Goal: Check status

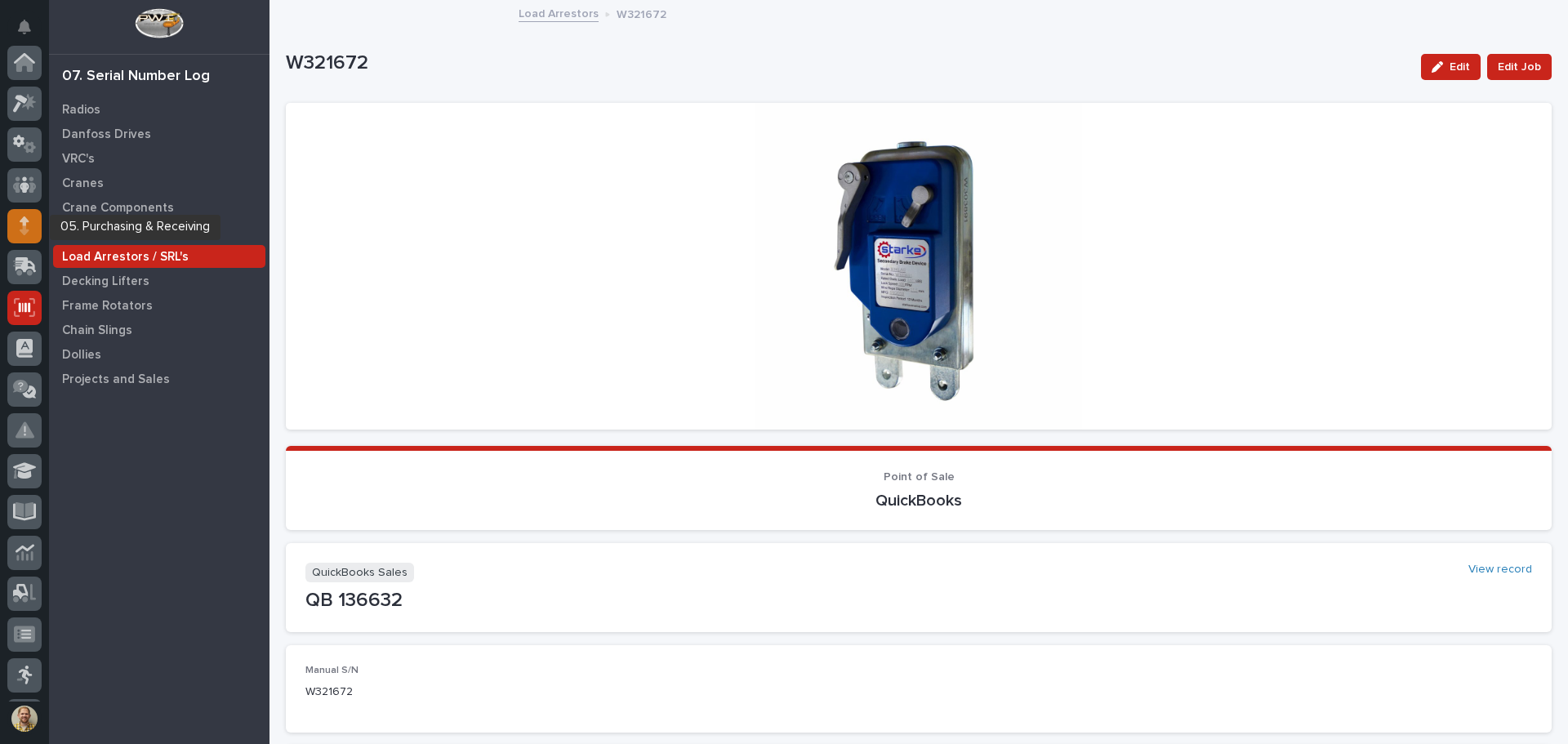
click at [17, 235] on div at bounding box center [24, 226] width 34 height 34
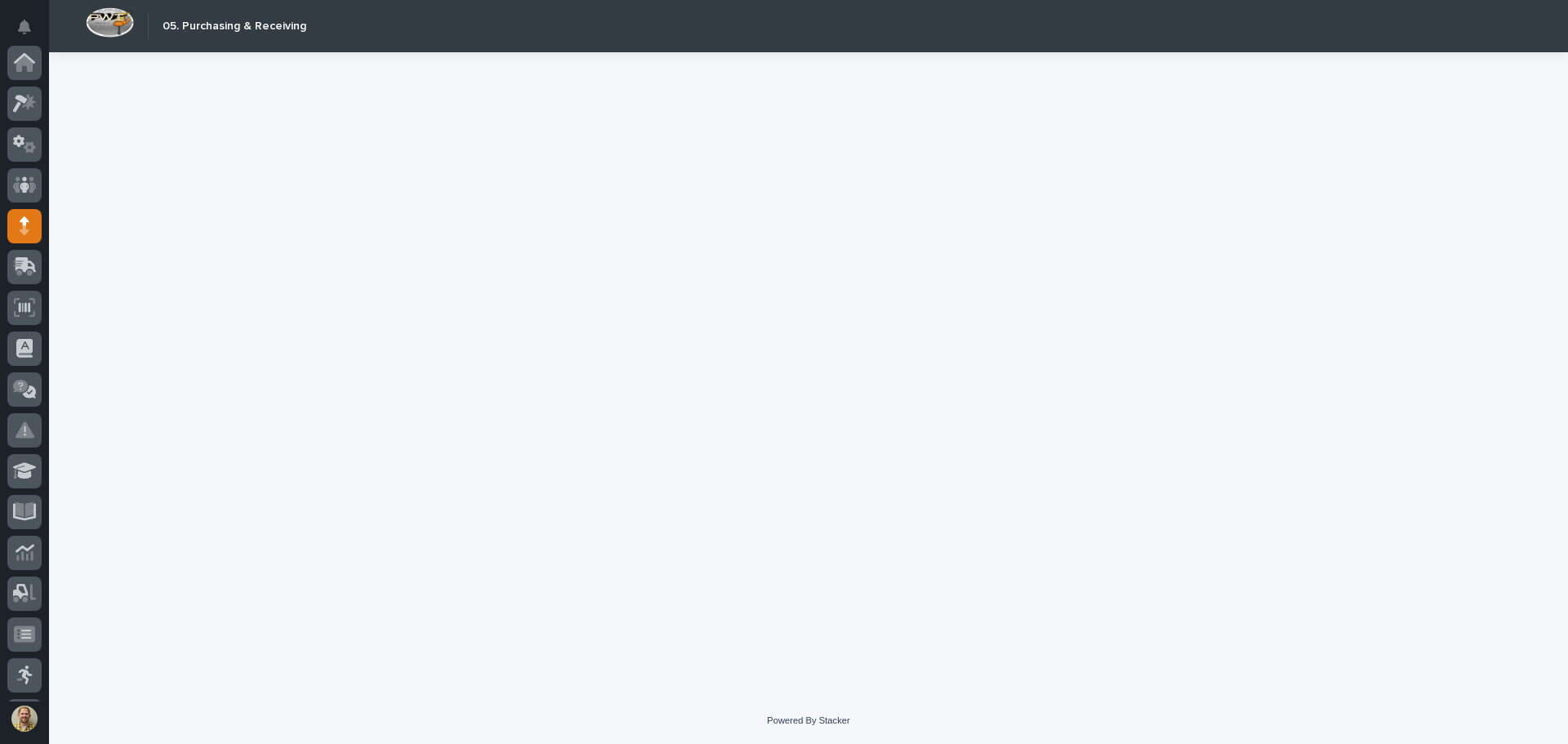
scroll to position [163, 0]
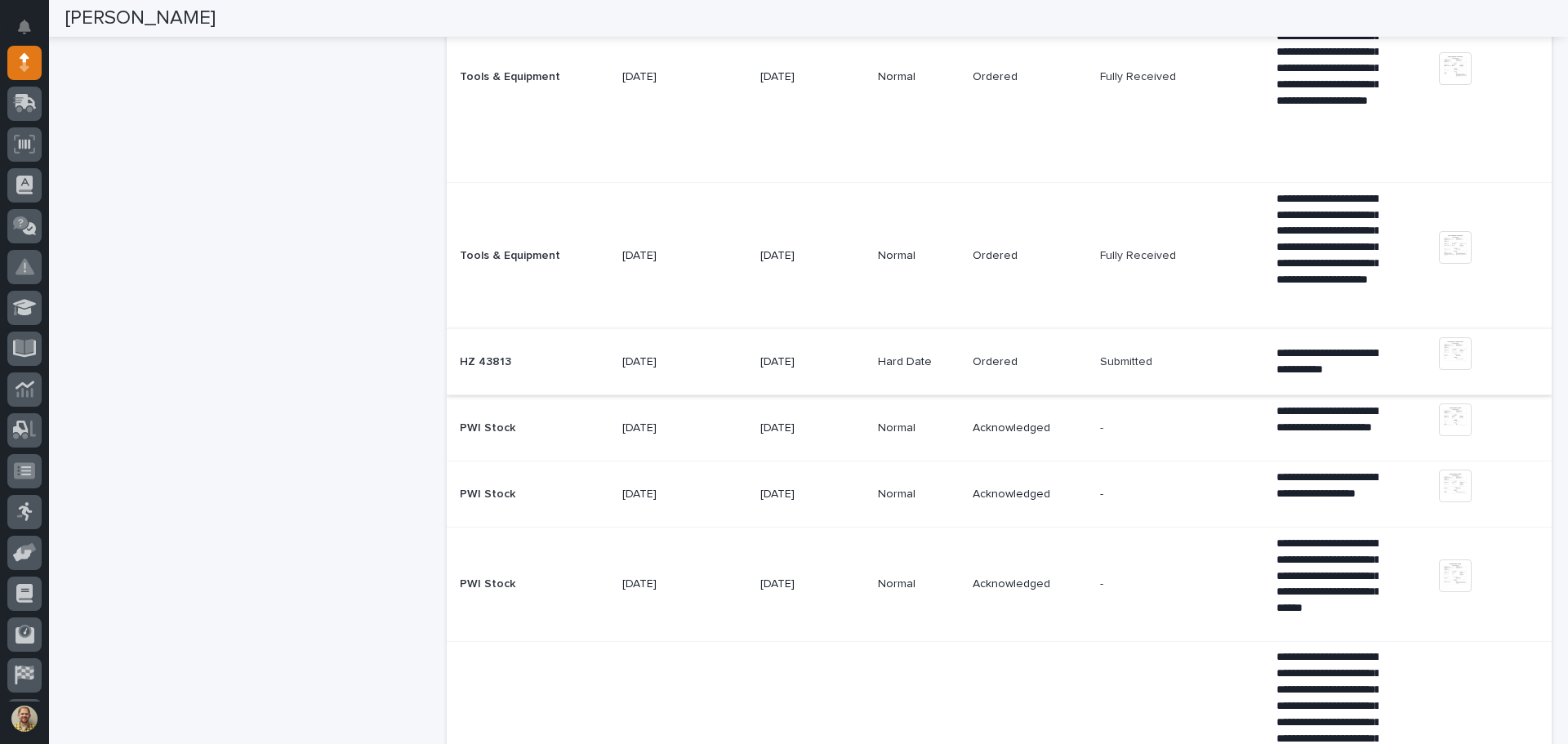
scroll to position [898, 0]
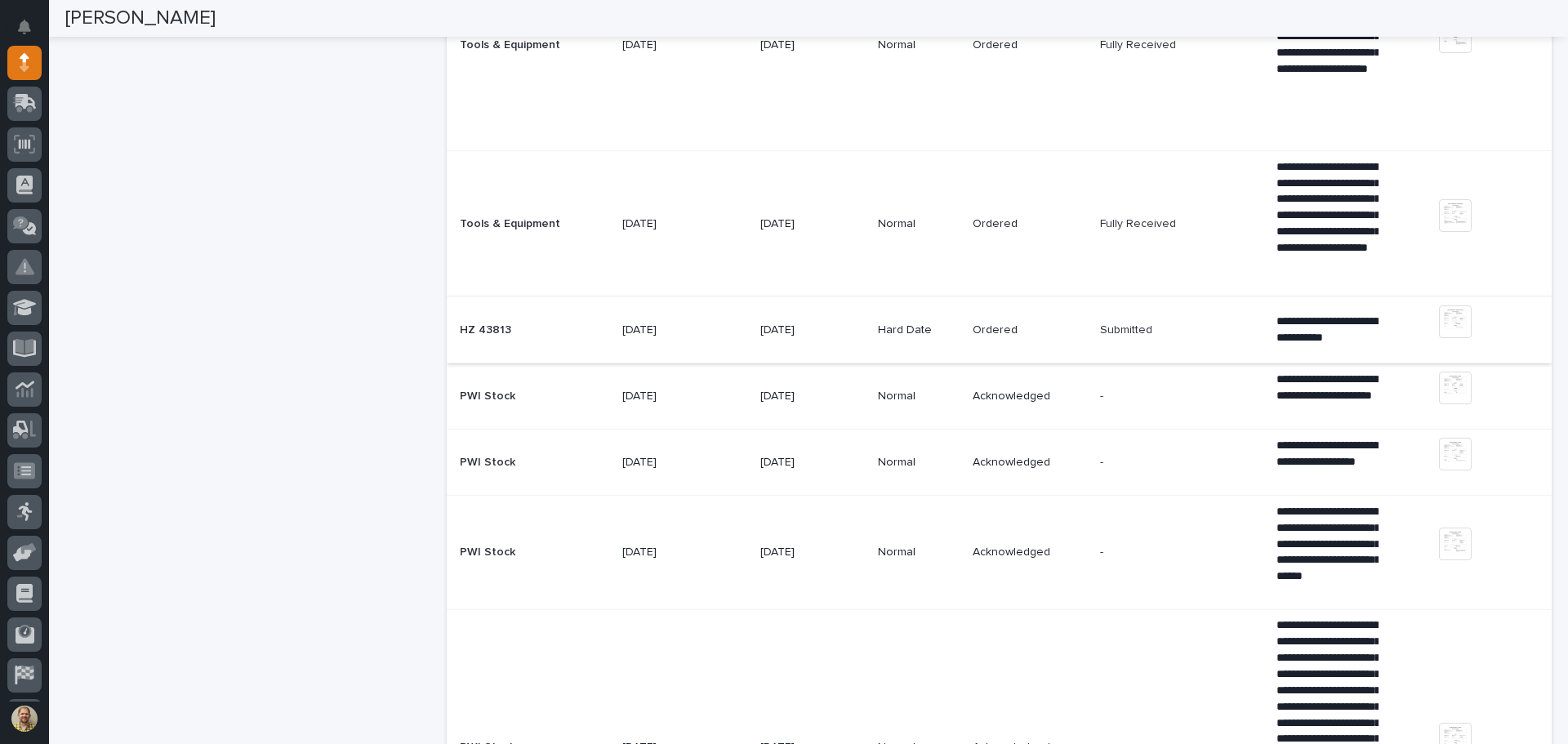
click at [1443, 320] on img at bounding box center [1455, 322] width 32 height 32
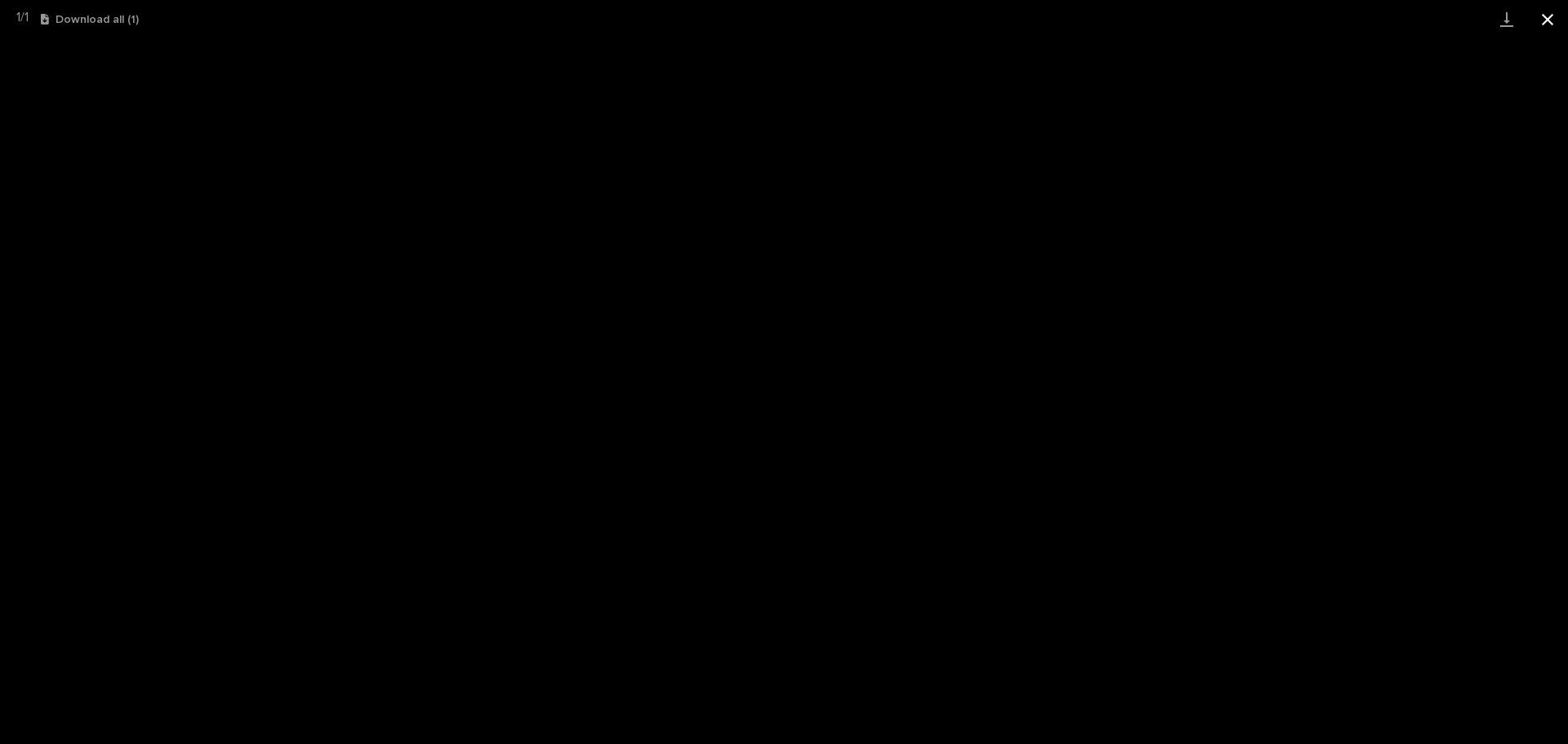
click at [1552, 15] on button "Close gallery" at bounding box center [1547, 19] width 41 height 39
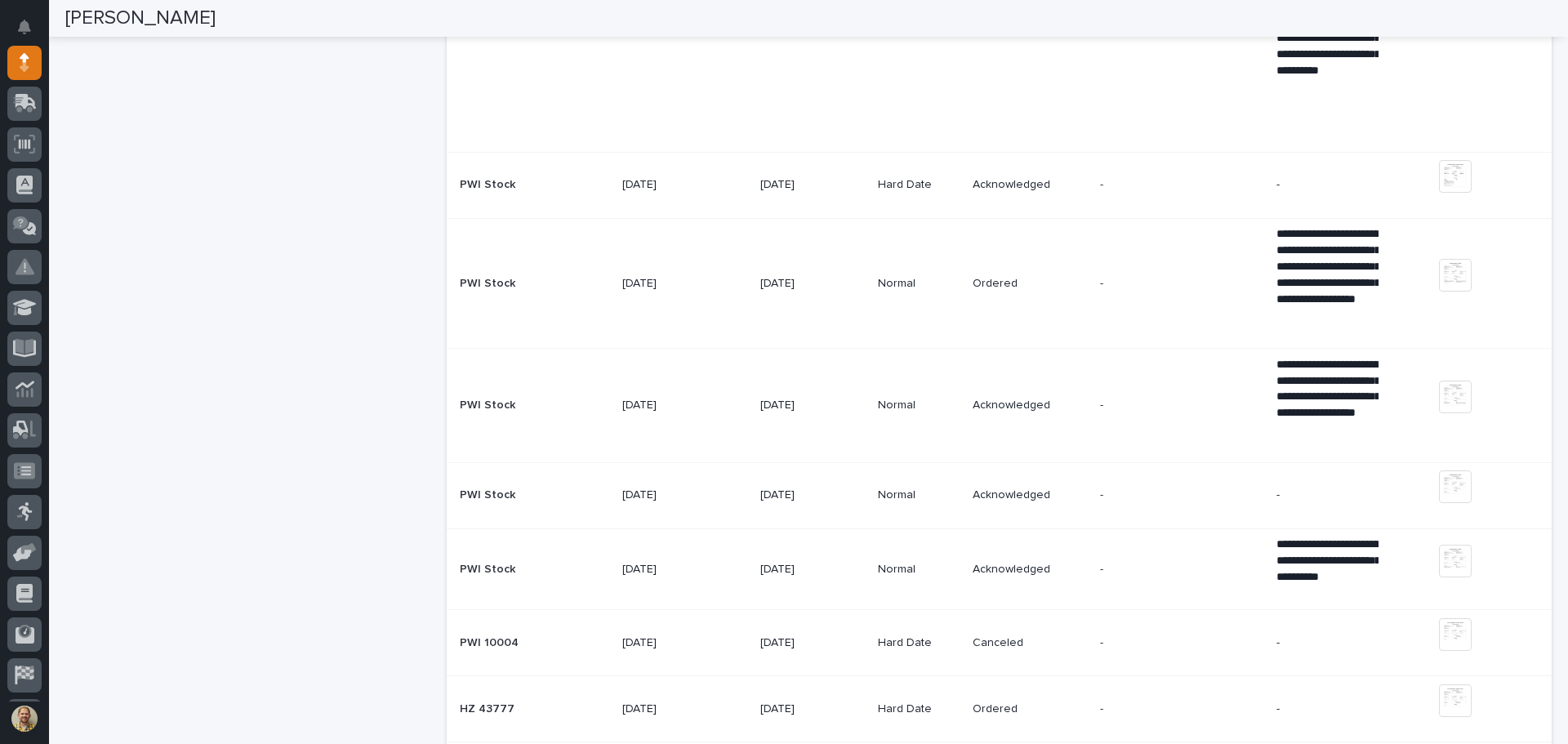
scroll to position [1633, 0]
click at [1452, 393] on img at bounding box center [1455, 395] width 32 height 32
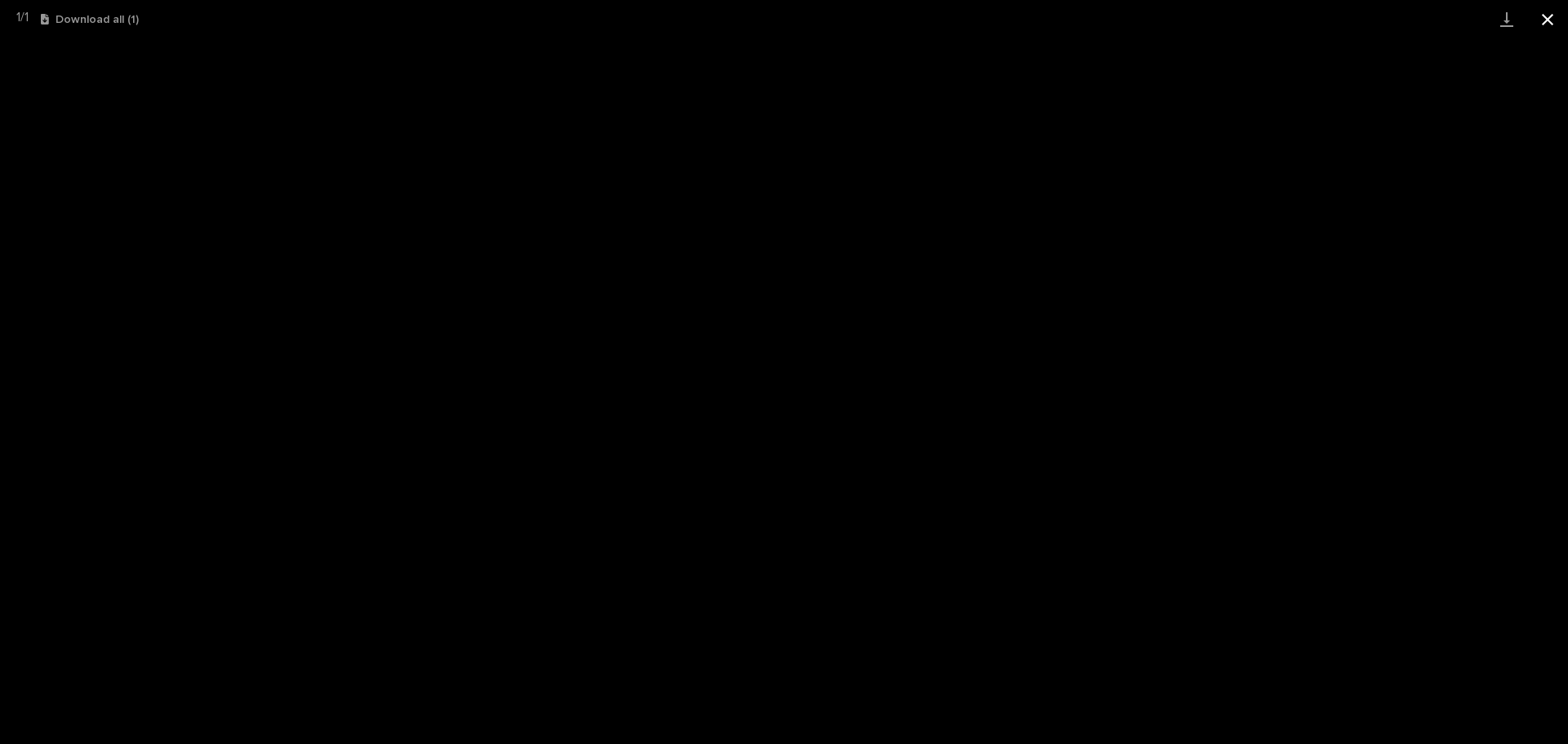
click at [1546, 18] on button "Close gallery" at bounding box center [1547, 19] width 41 height 39
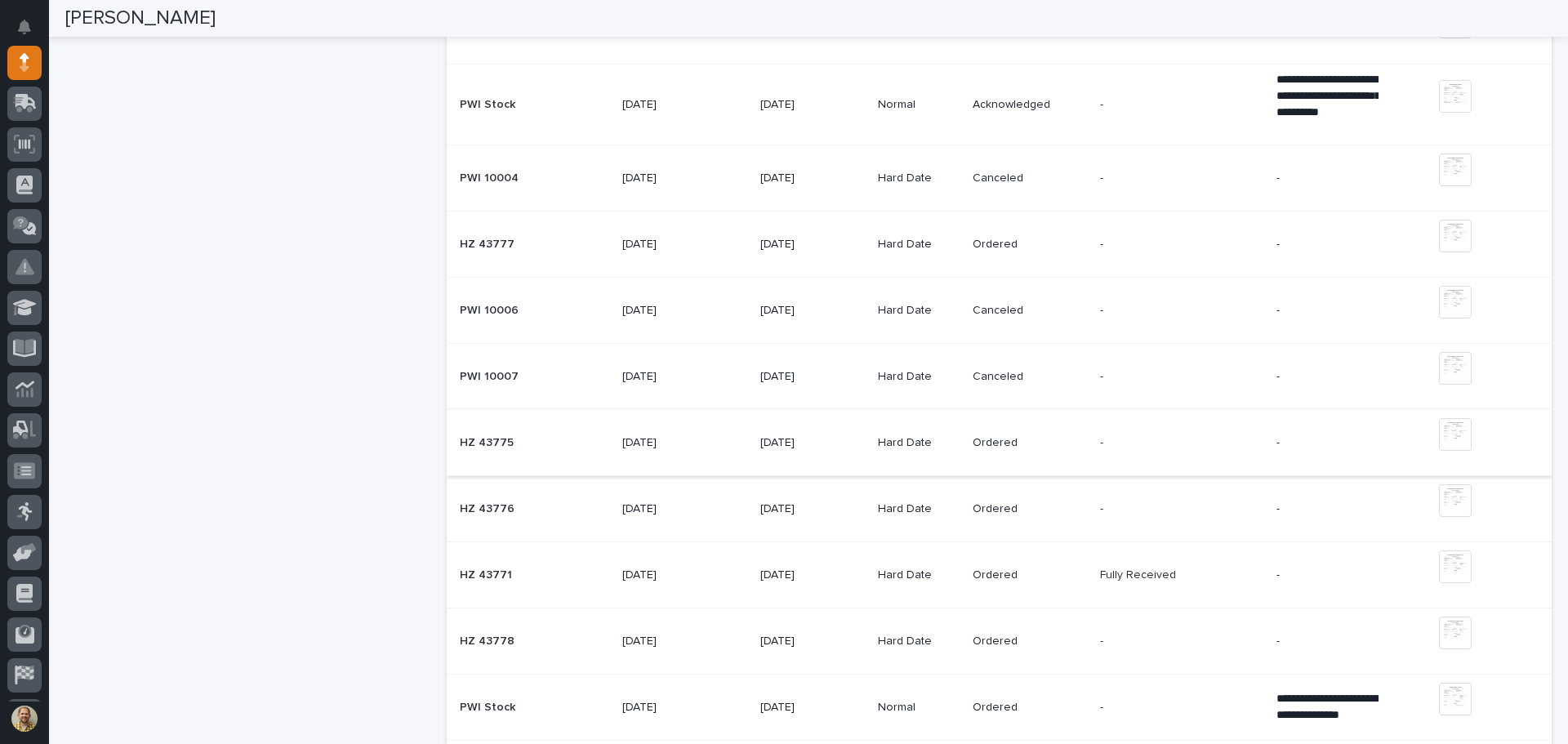
scroll to position [2123, 0]
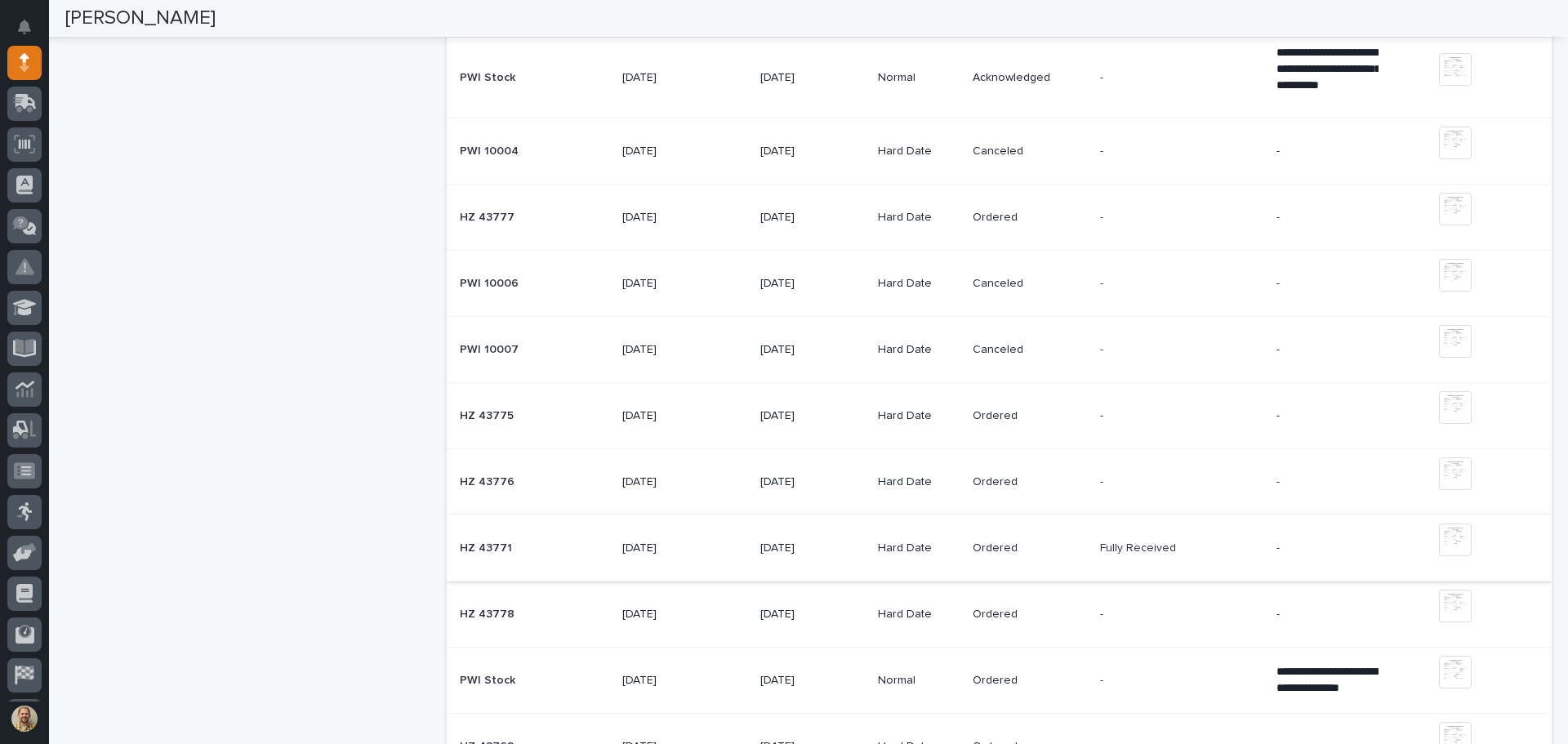
click at [1443, 533] on img at bounding box center [1455, 540] width 32 height 32
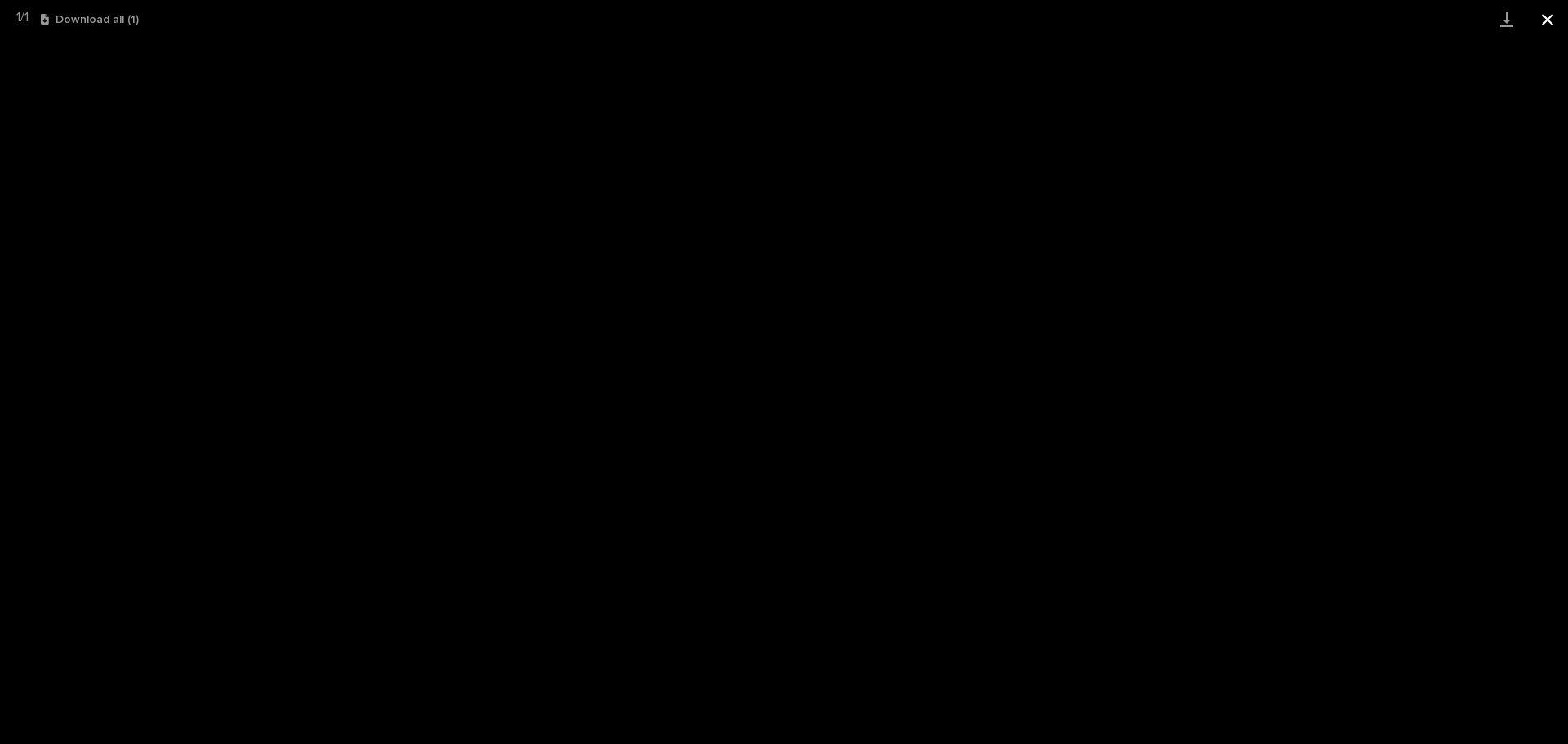
click at [1558, 17] on button "Close gallery" at bounding box center [1547, 19] width 41 height 39
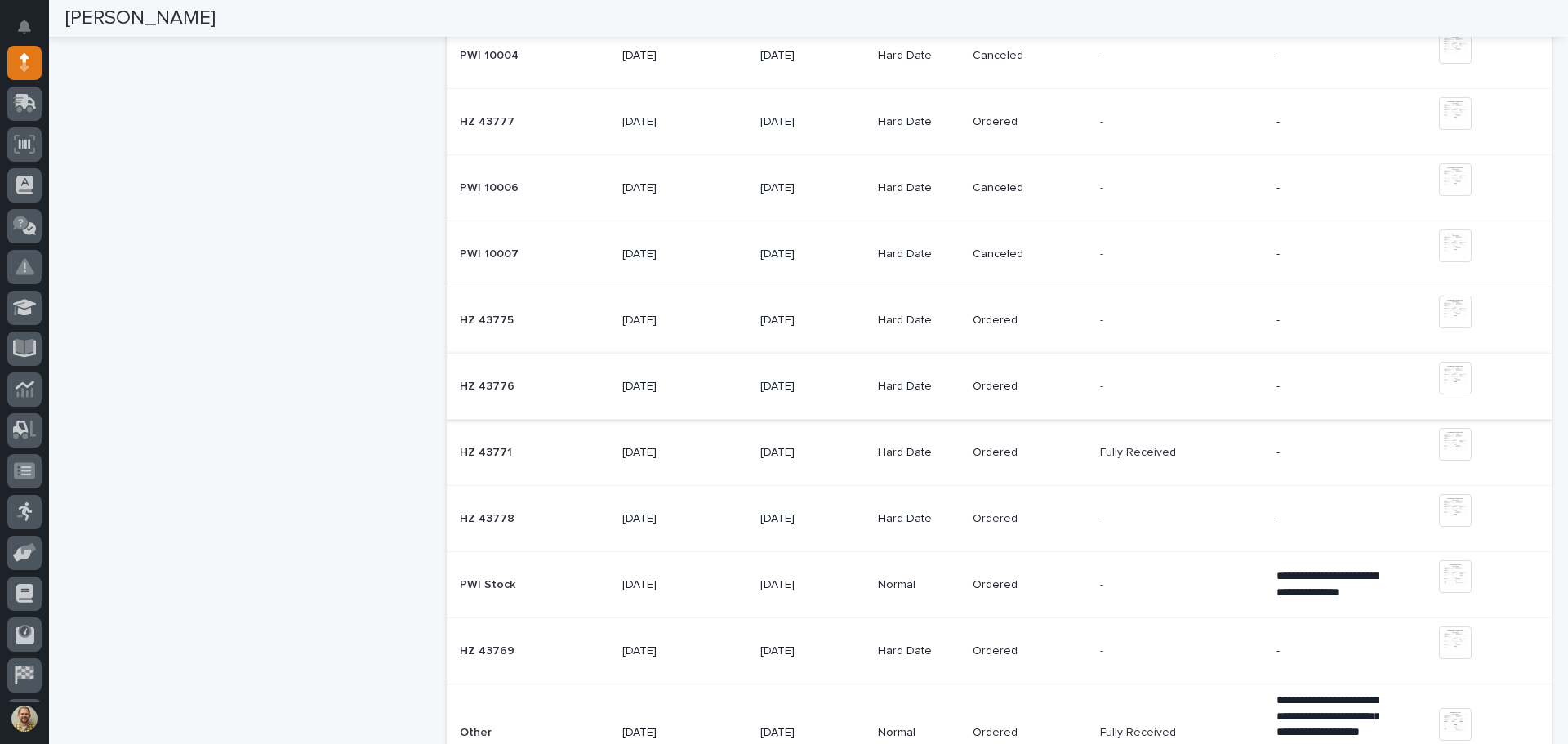
scroll to position [2286, 0]
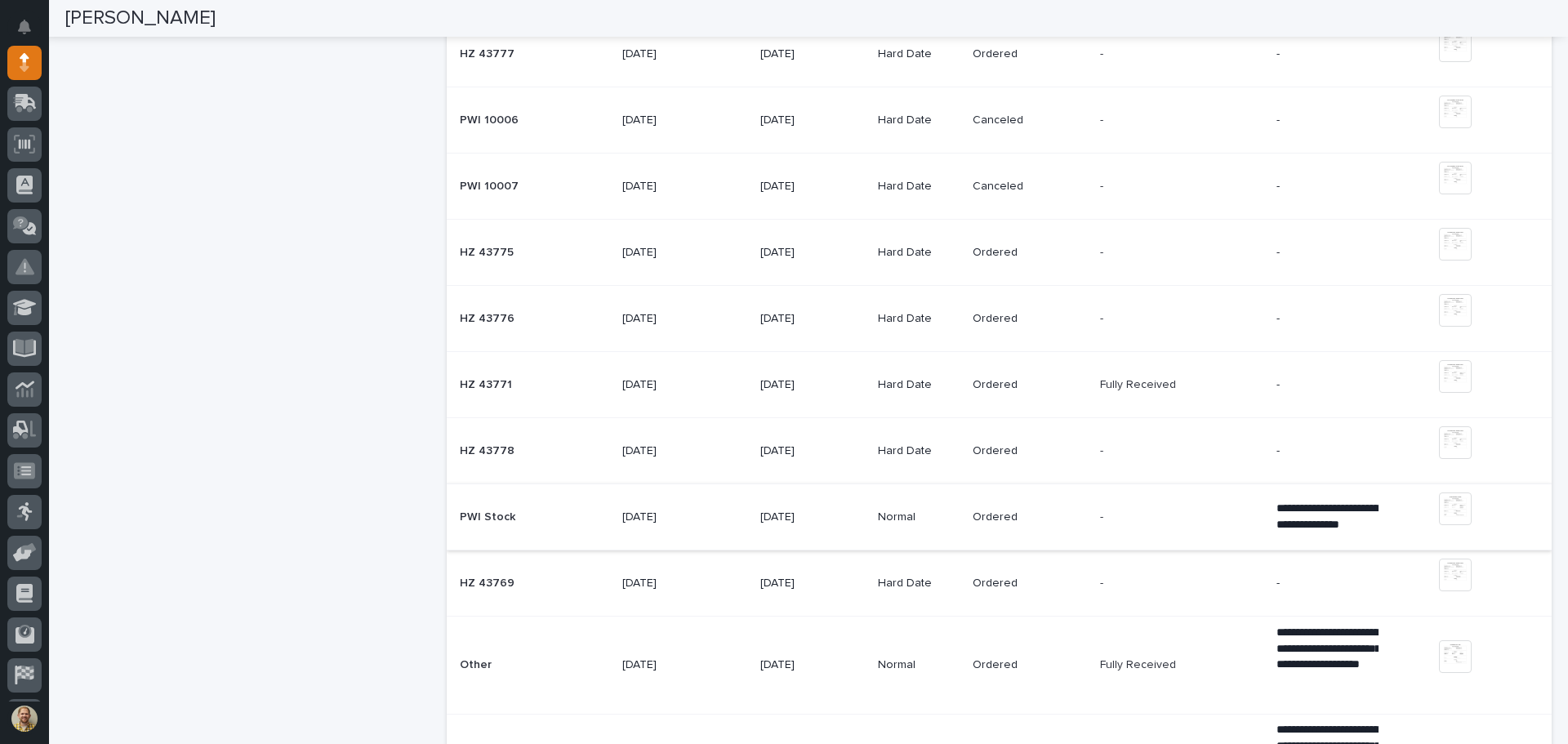
click at [1447, 517] on img at bounding box center [1455, 508] width 32 height 32
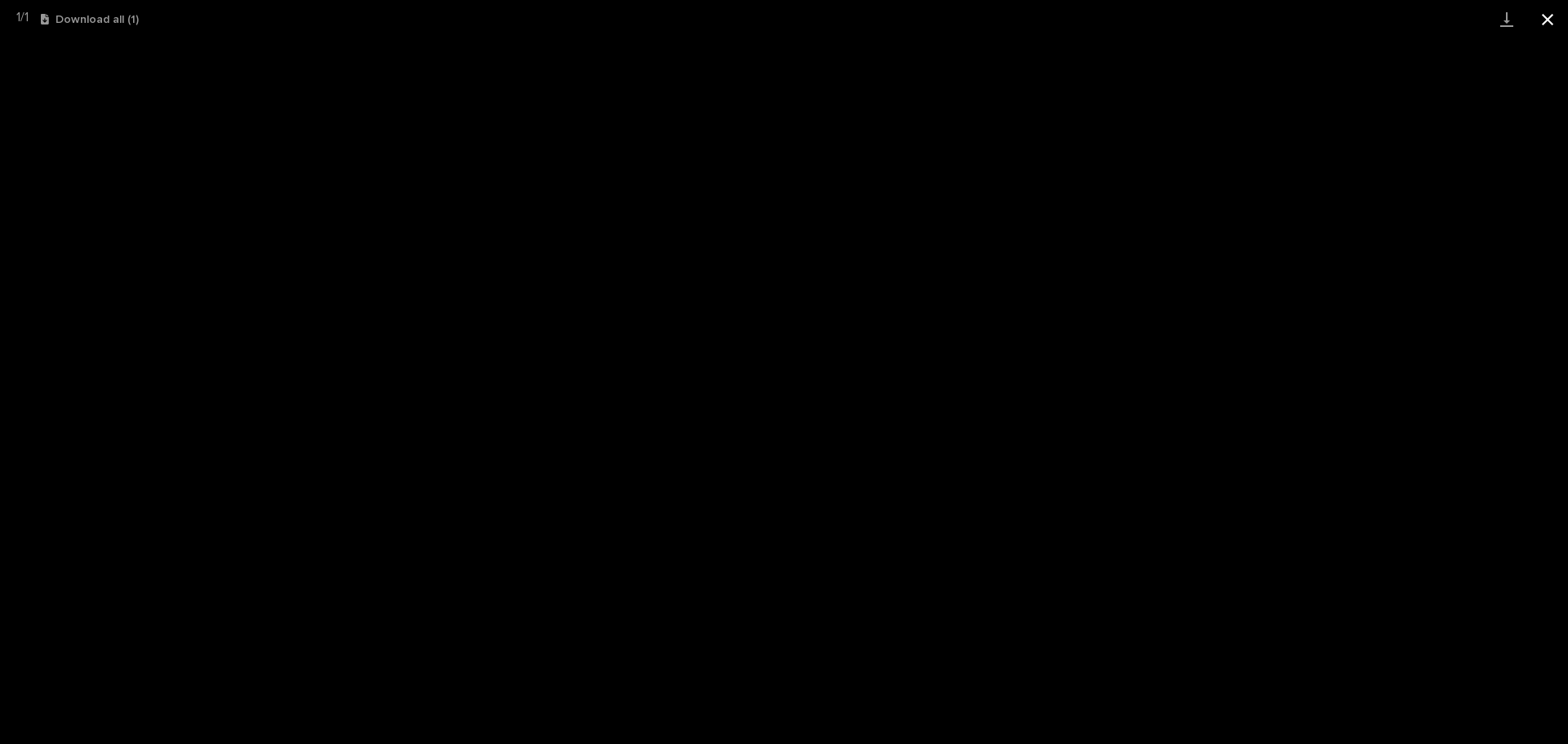
click at [1539, 16] on button "Close gallery" at bounding box center [1547, 19] width 41 height 39
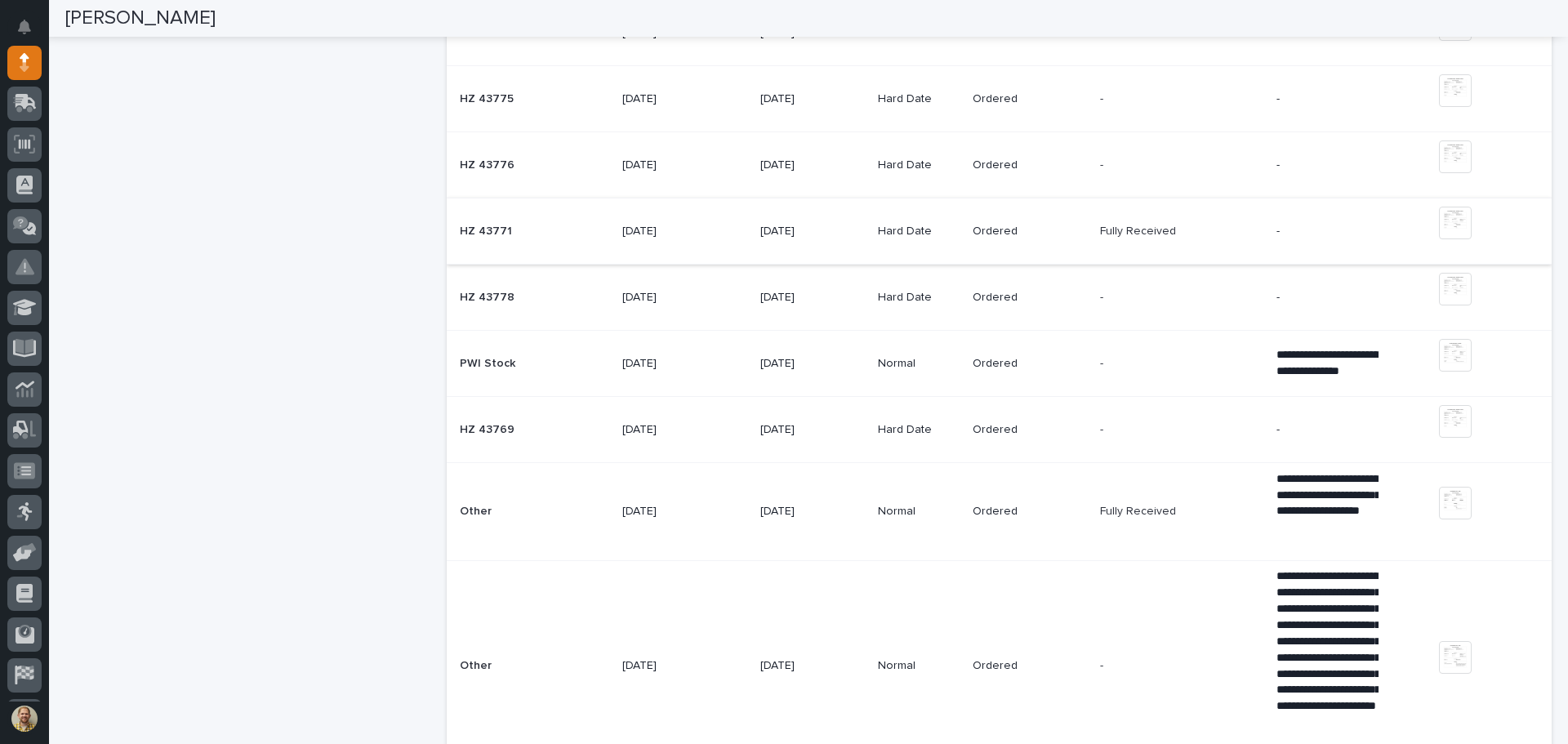
scroll to position [2450, 0]
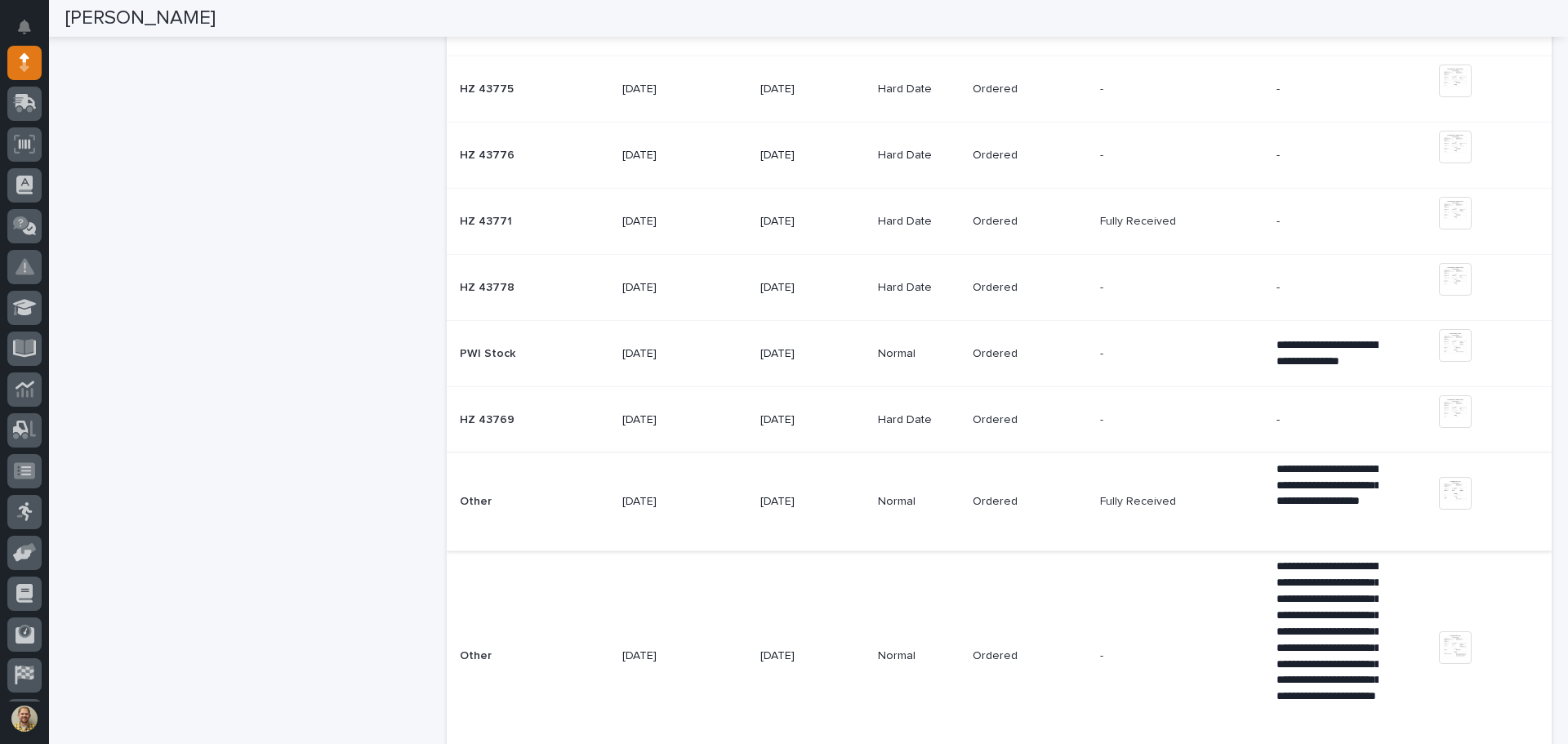
click at [1439, 495] on img at bounding box center [1455, 493] width 32 height 32
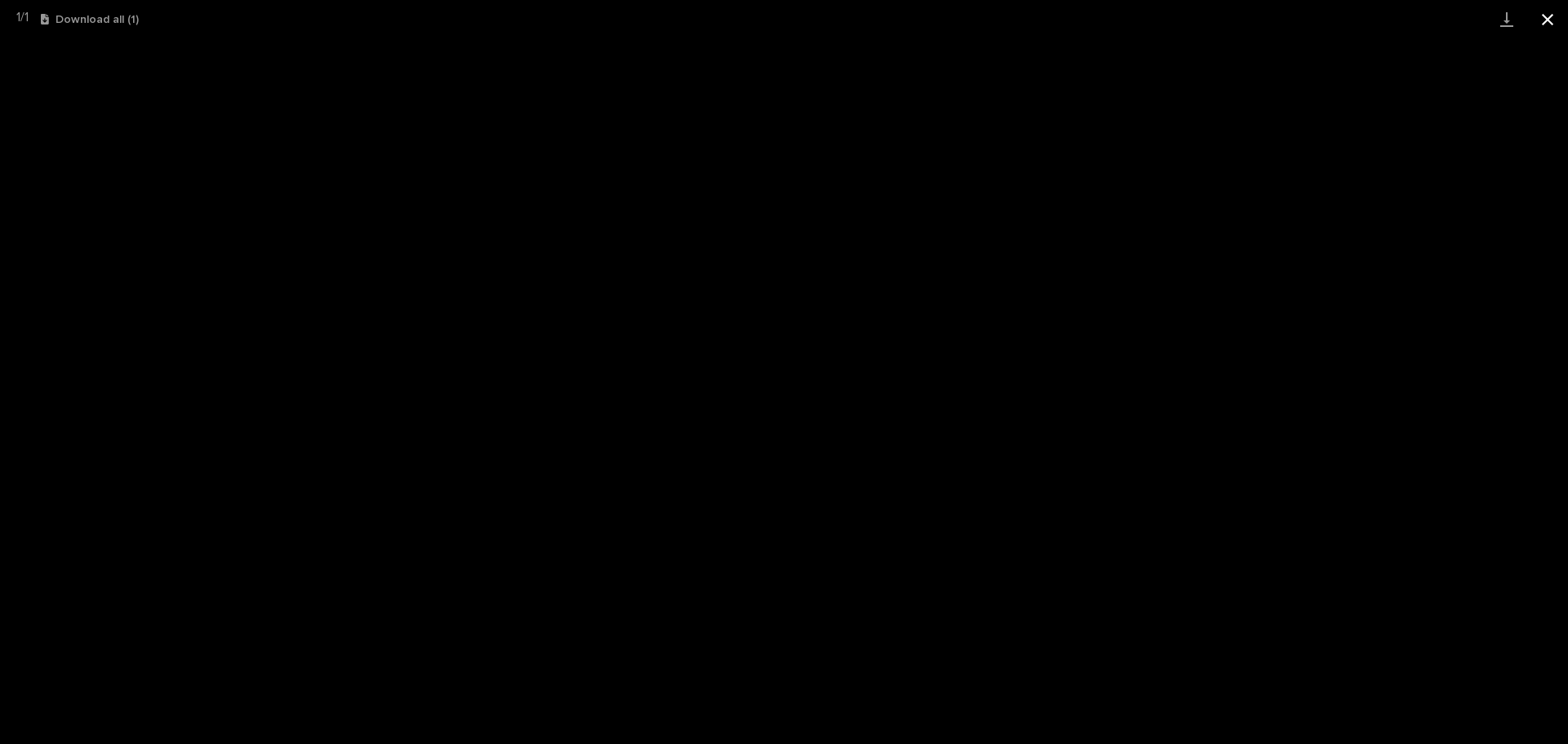
click at [1550, 20] on button "Close gallery" at bounding box center [1547, 19] width 41 height 39
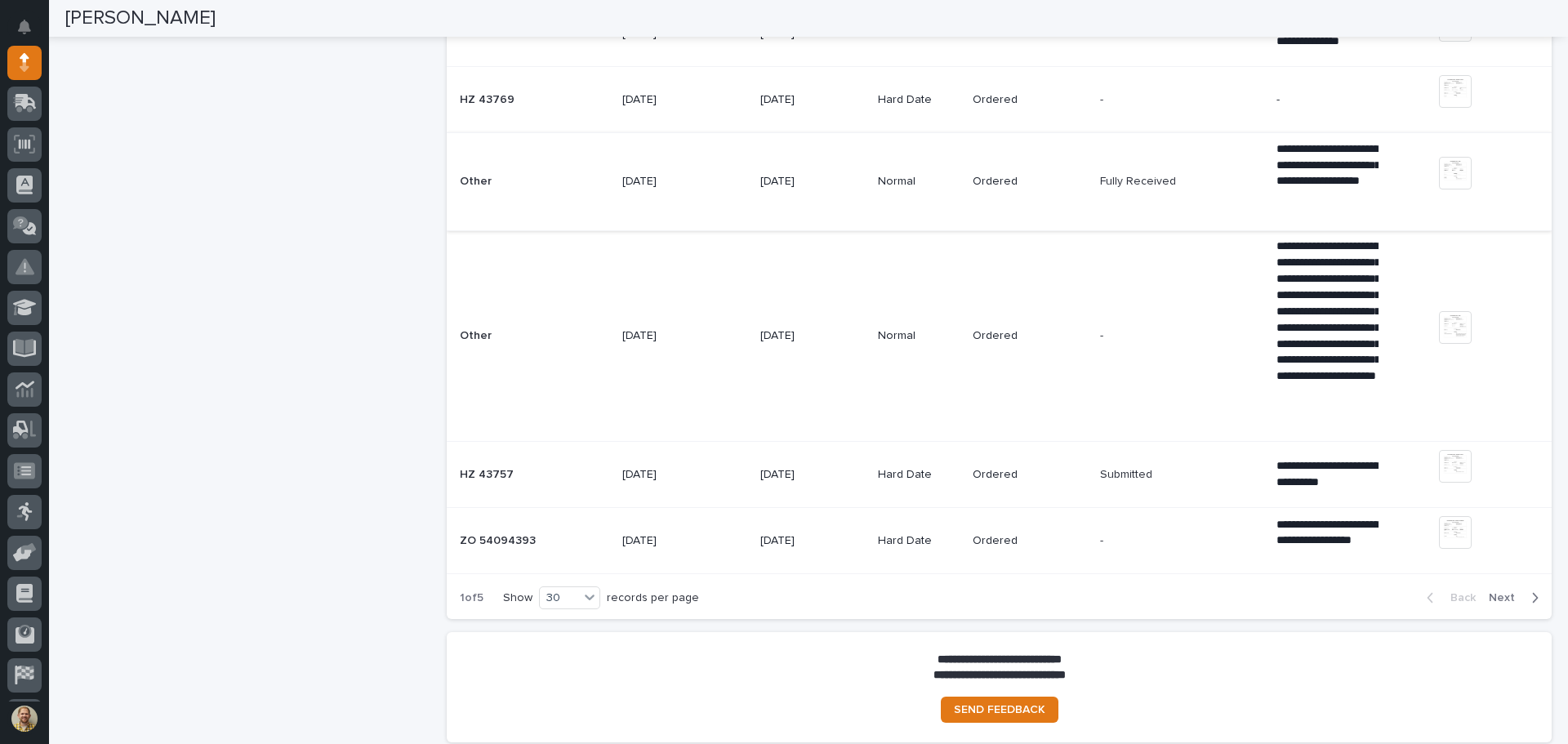
scroll to position [2776, 0]
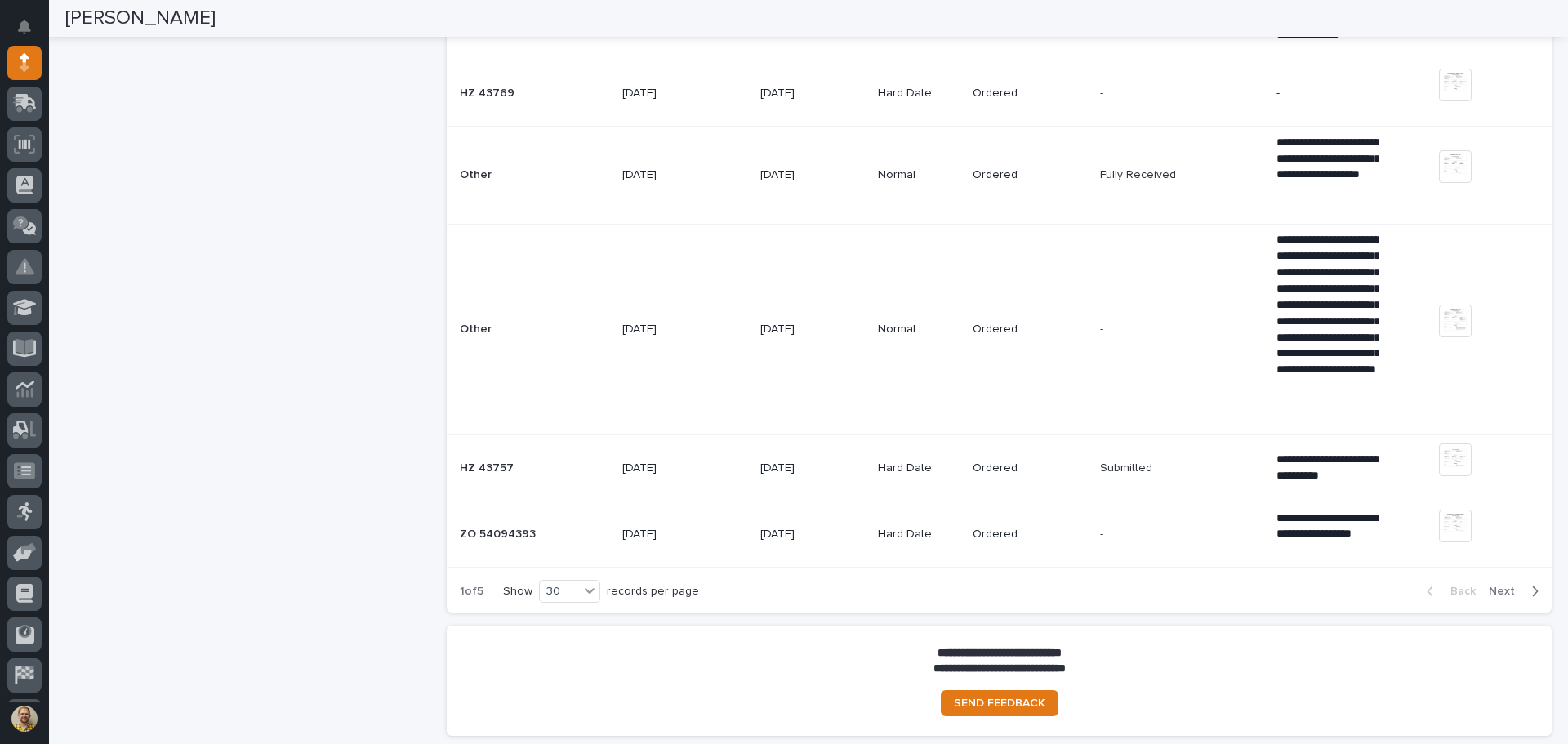
click at [1533, 591] on icon "button" at bounding box center [1536, 591] width 5 height 10
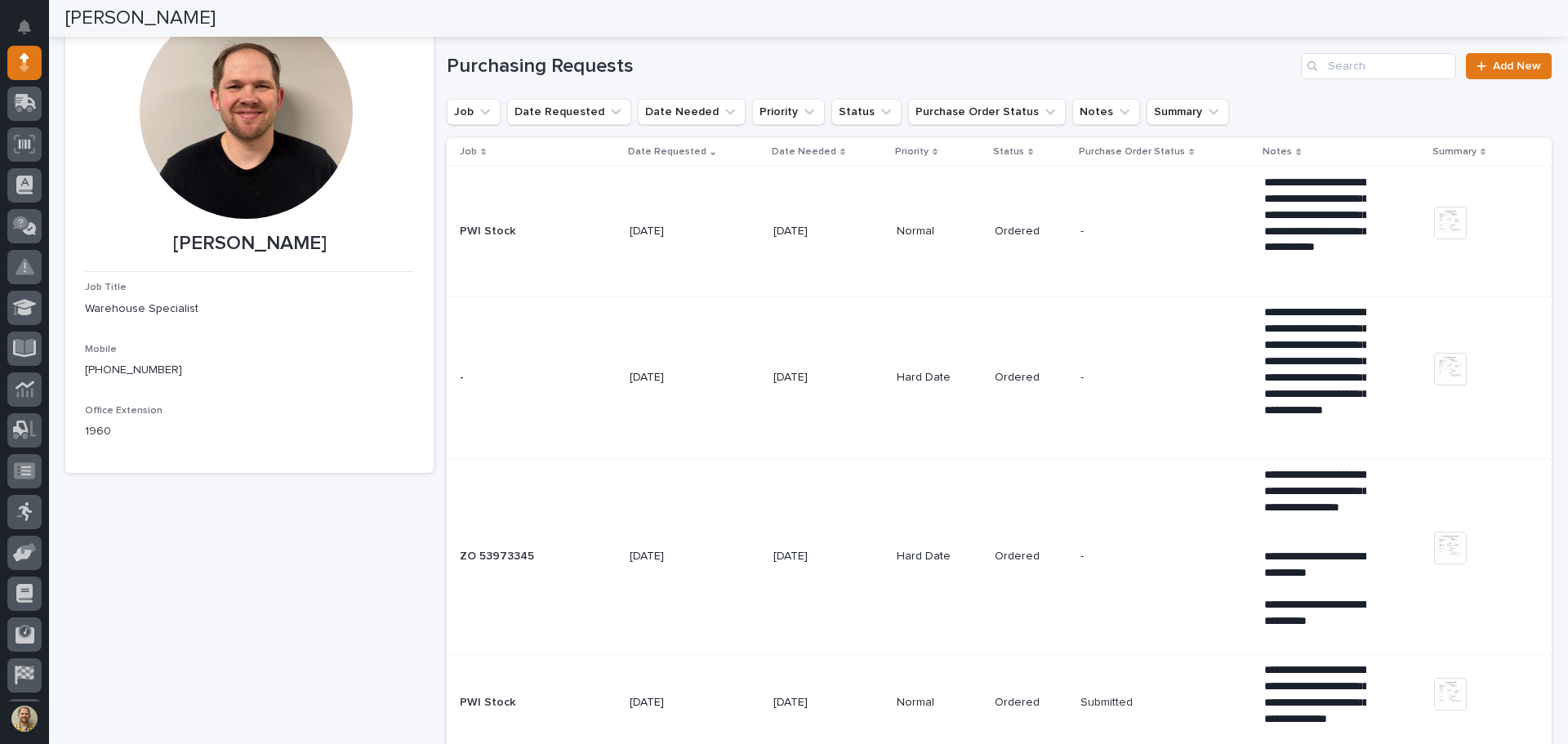
scroll to position [82, 0]
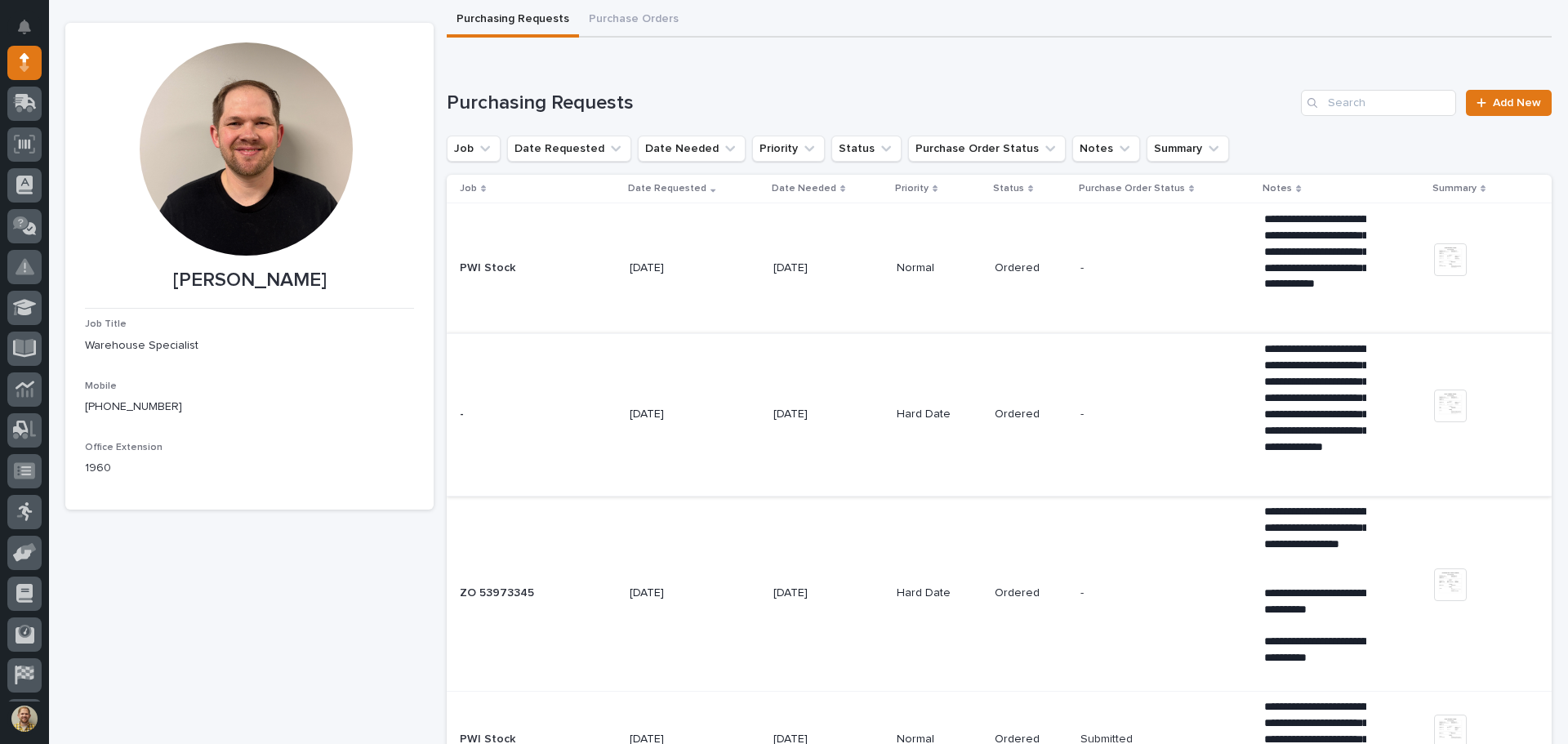
click at [1434, 400] on img at bounding box center [1450, 405] width 32 height 32
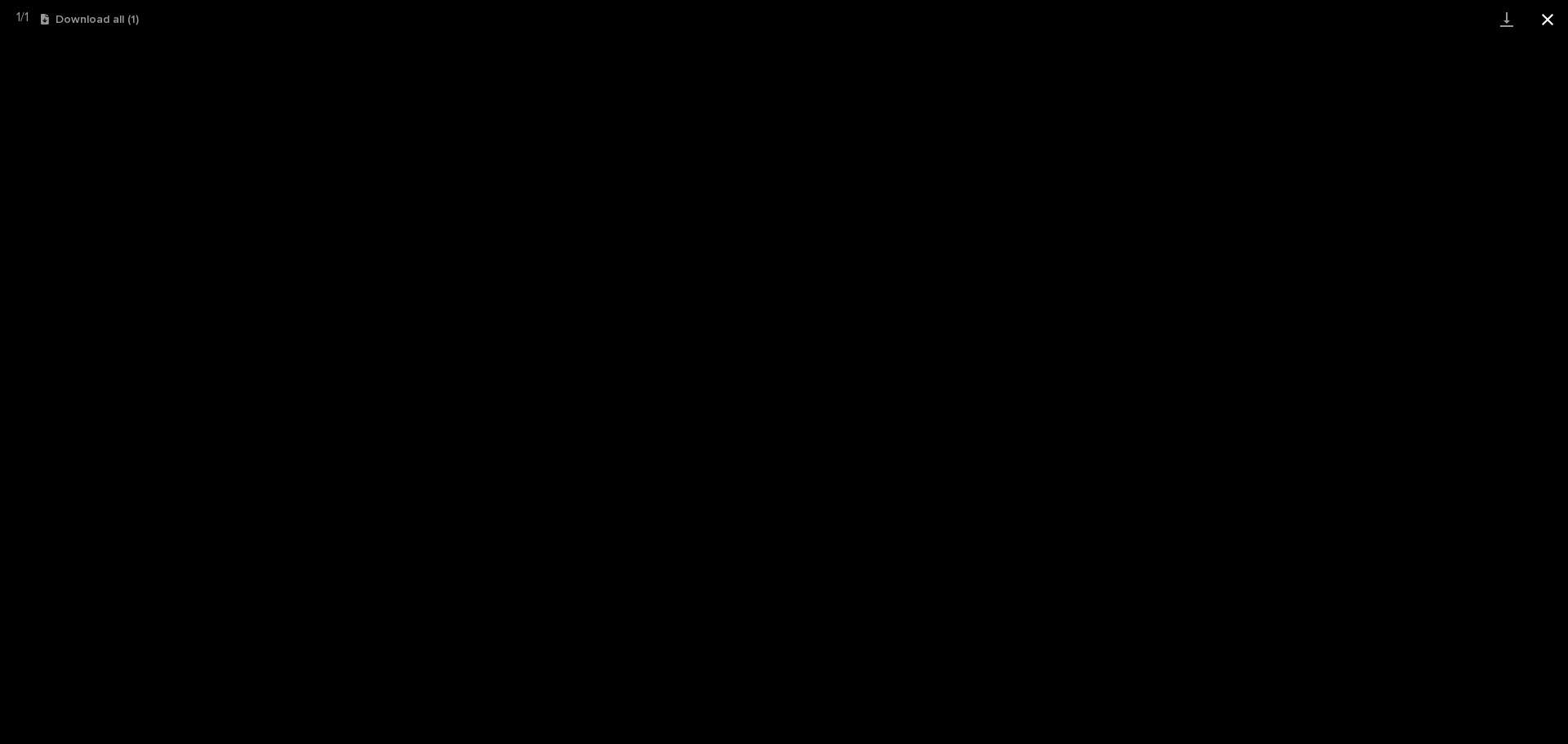
click at [1549, 23] on button "Close gallery" at bounding box center [1547, 19] width 41 height 39
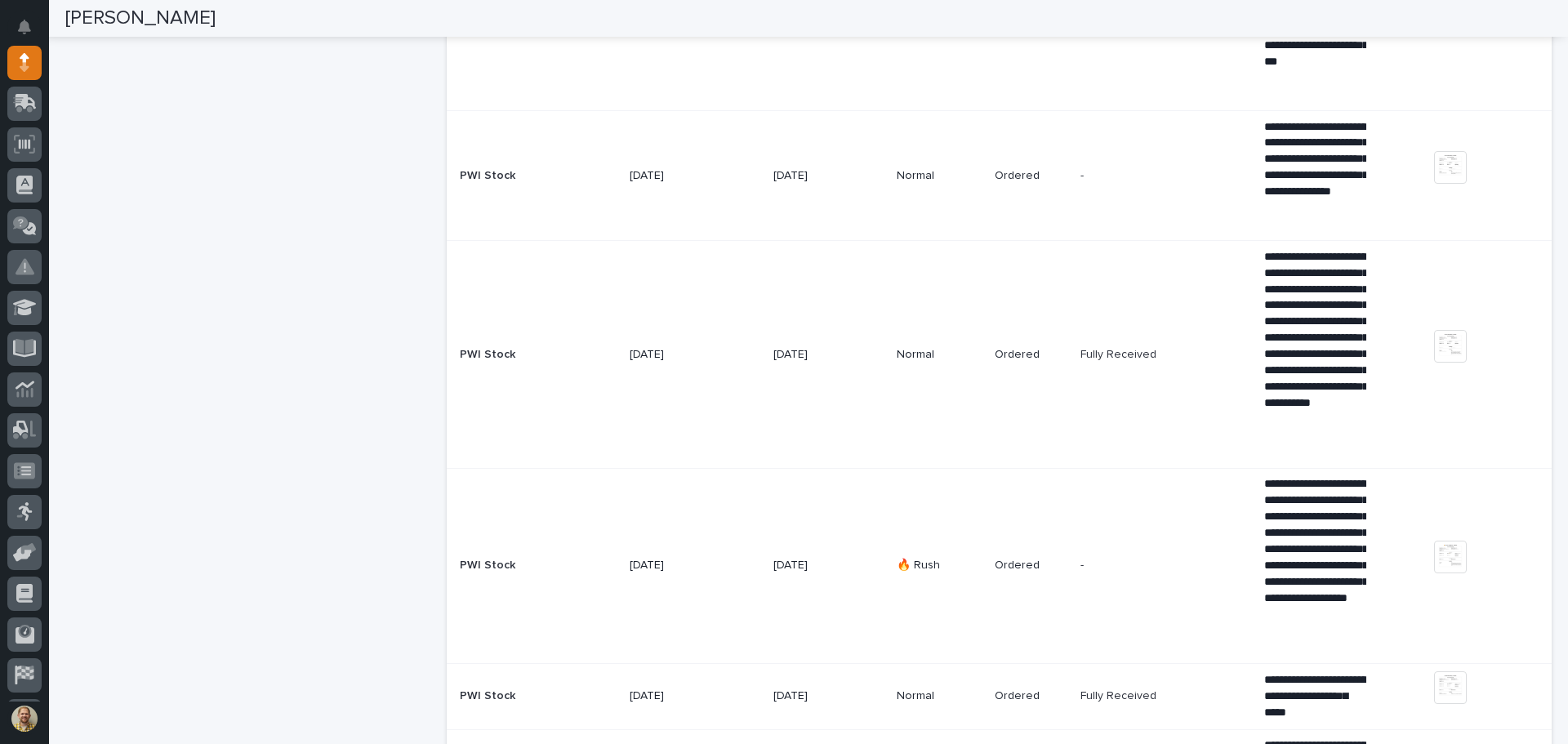
scroll to position [1796, 0]
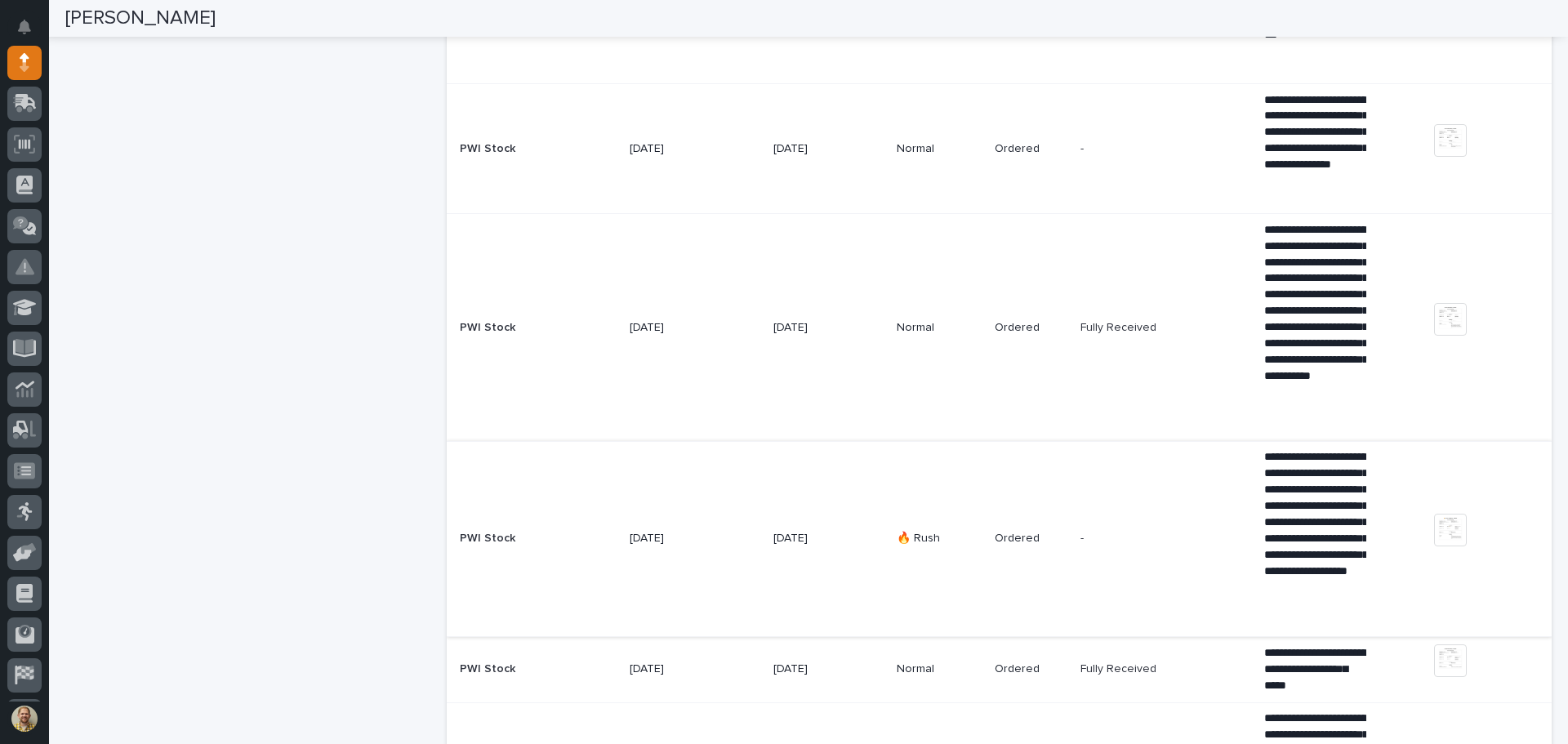
click at [1439, 535] on img at bounding box center [1450, 530] width 32 height 32
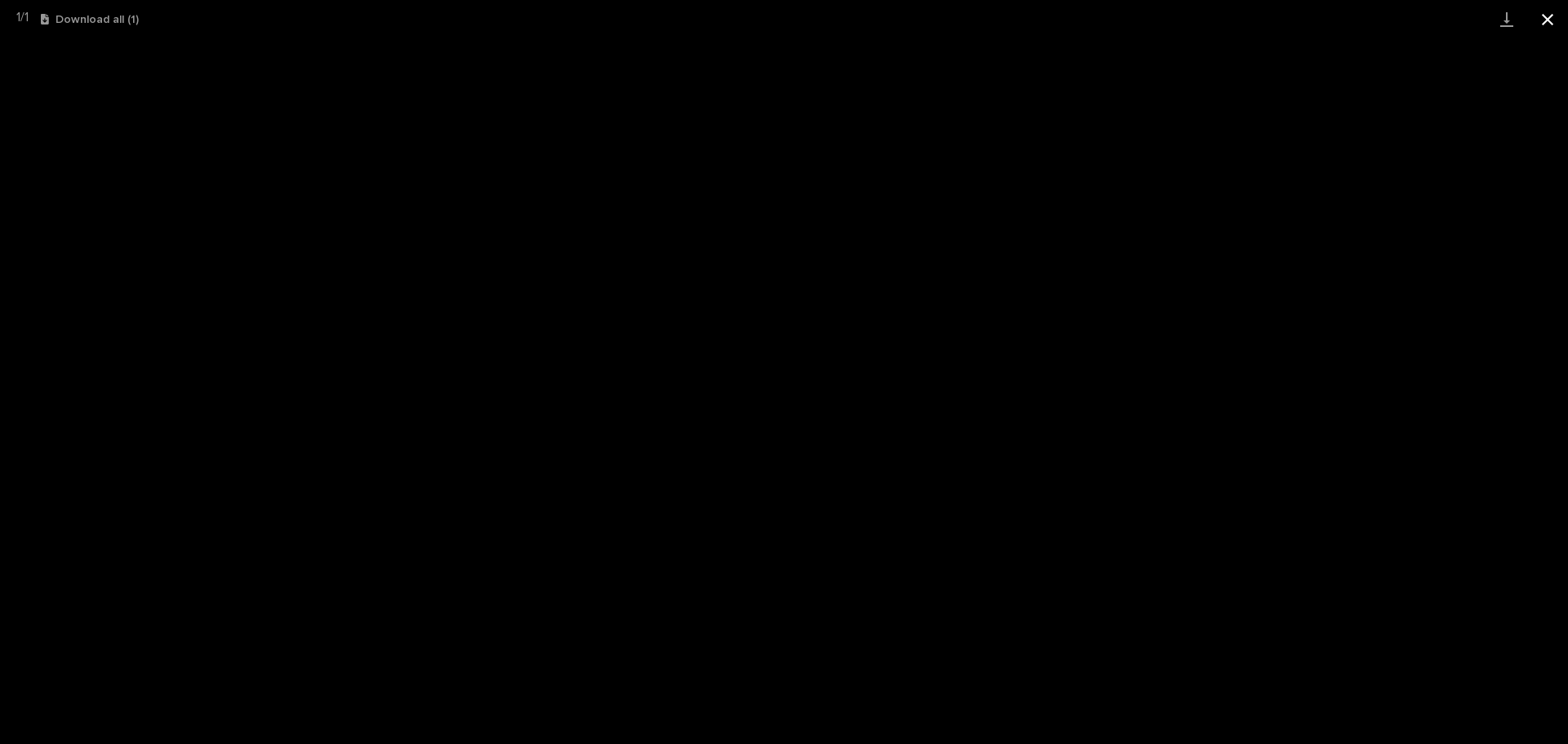
click at [1539, 26] on button "Close gallery" at bounding box center [1547, 19] width 41 height 39
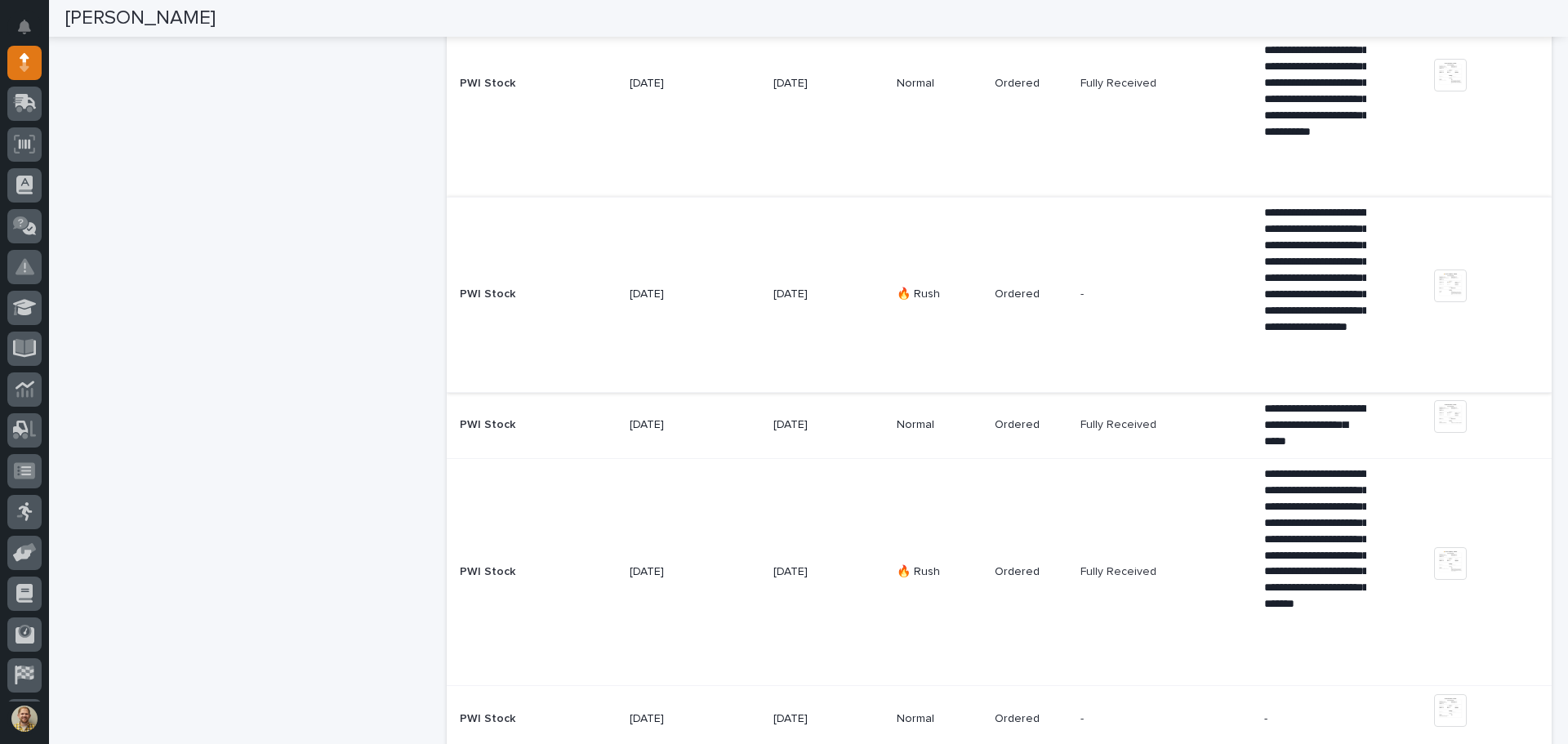
scroll to position [2041, 0]
click at [1351, 435] on div "**********" at bounding box center [1342, 424] width 157 height 62
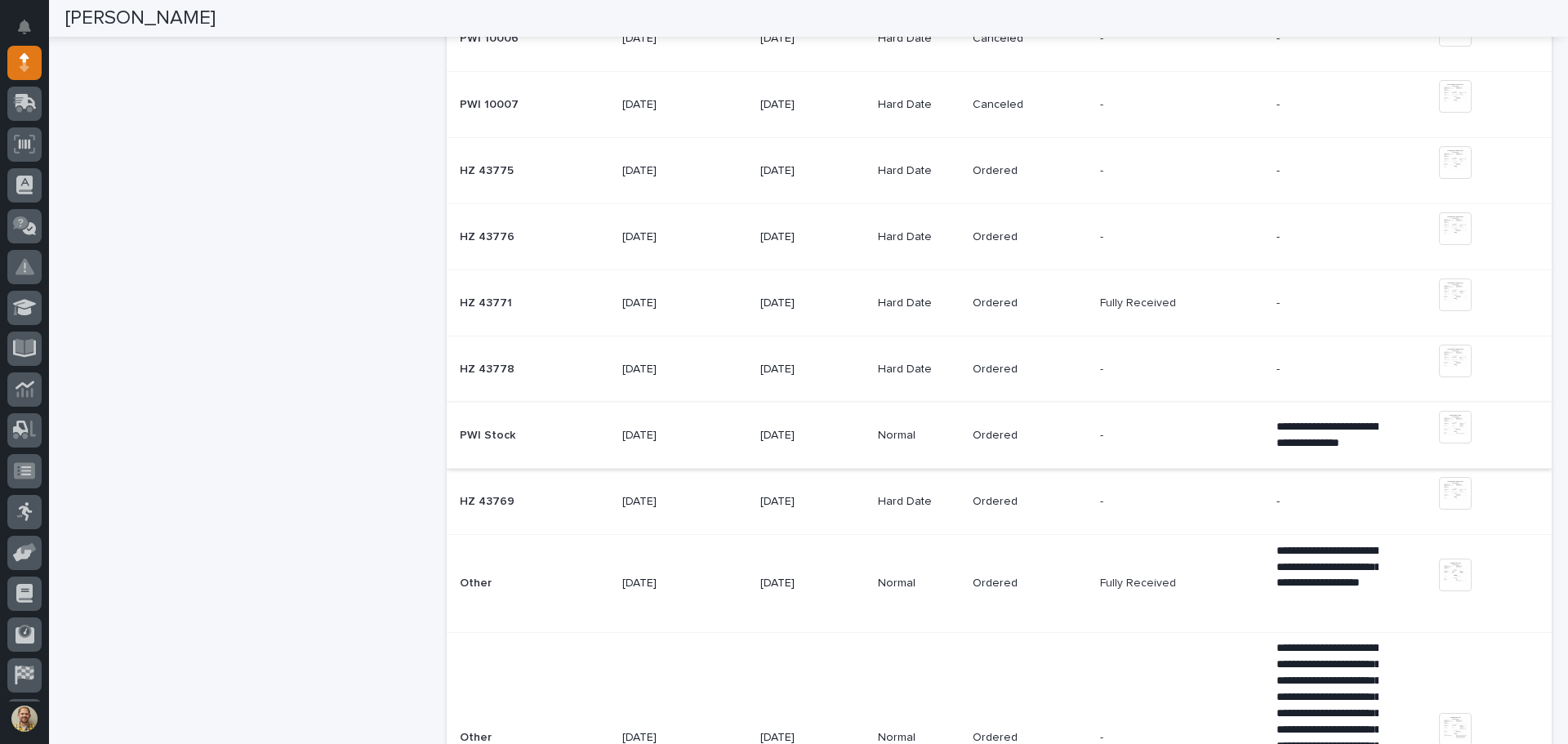
scroll to position [2695, 0]
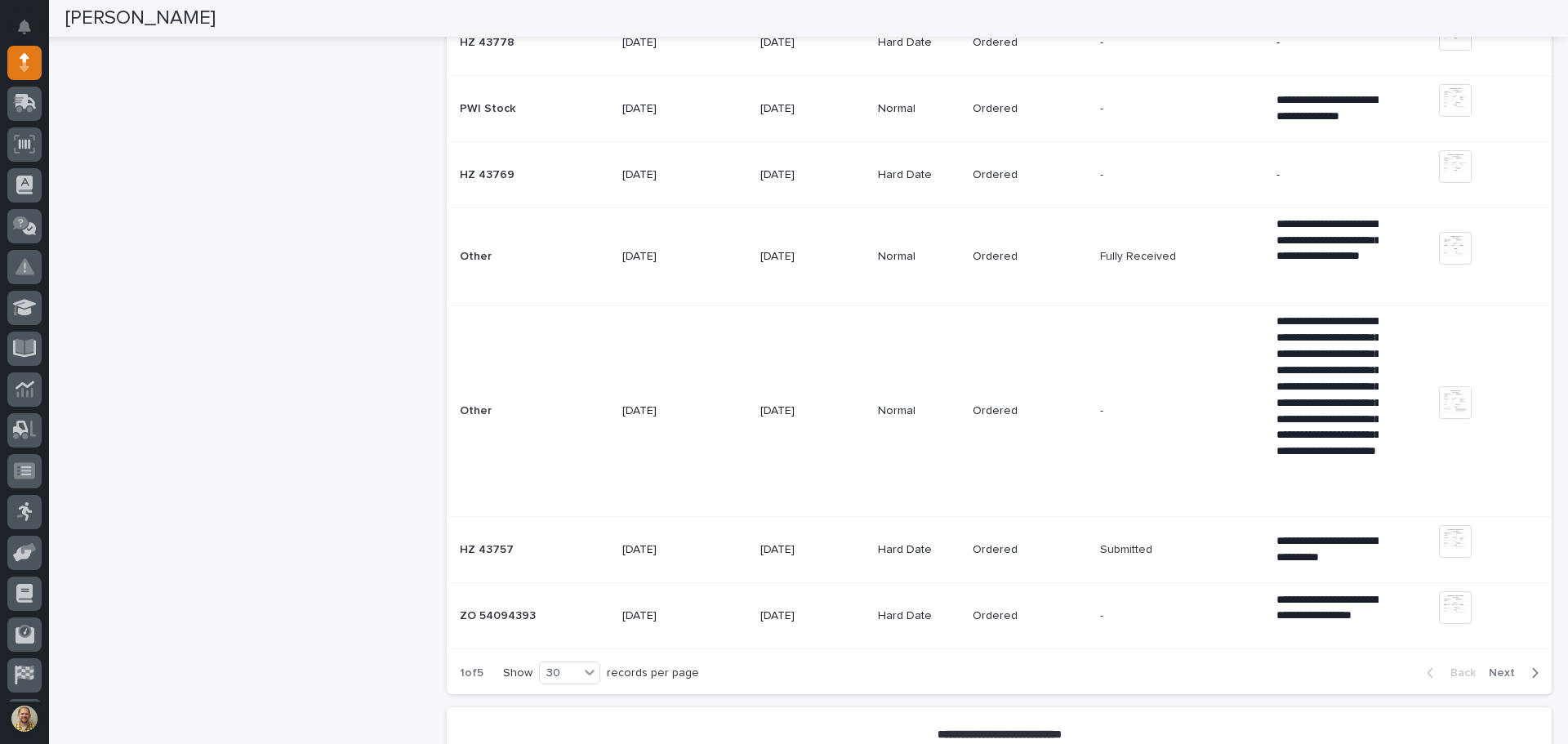
click at [1498, 669] on span "Next" at bounding box center [1506, 672] width 36 height 14
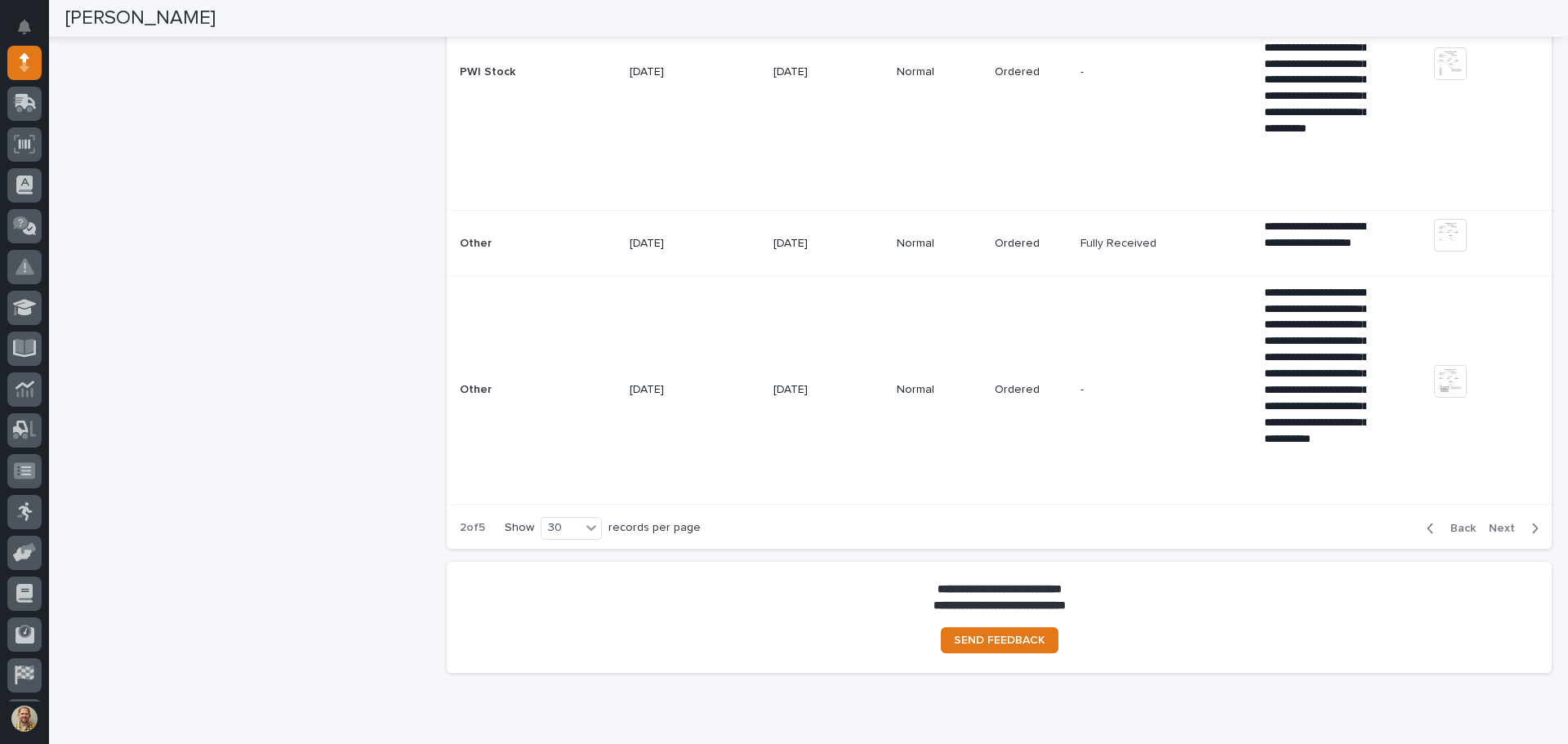
scroll to position [4082, 0]
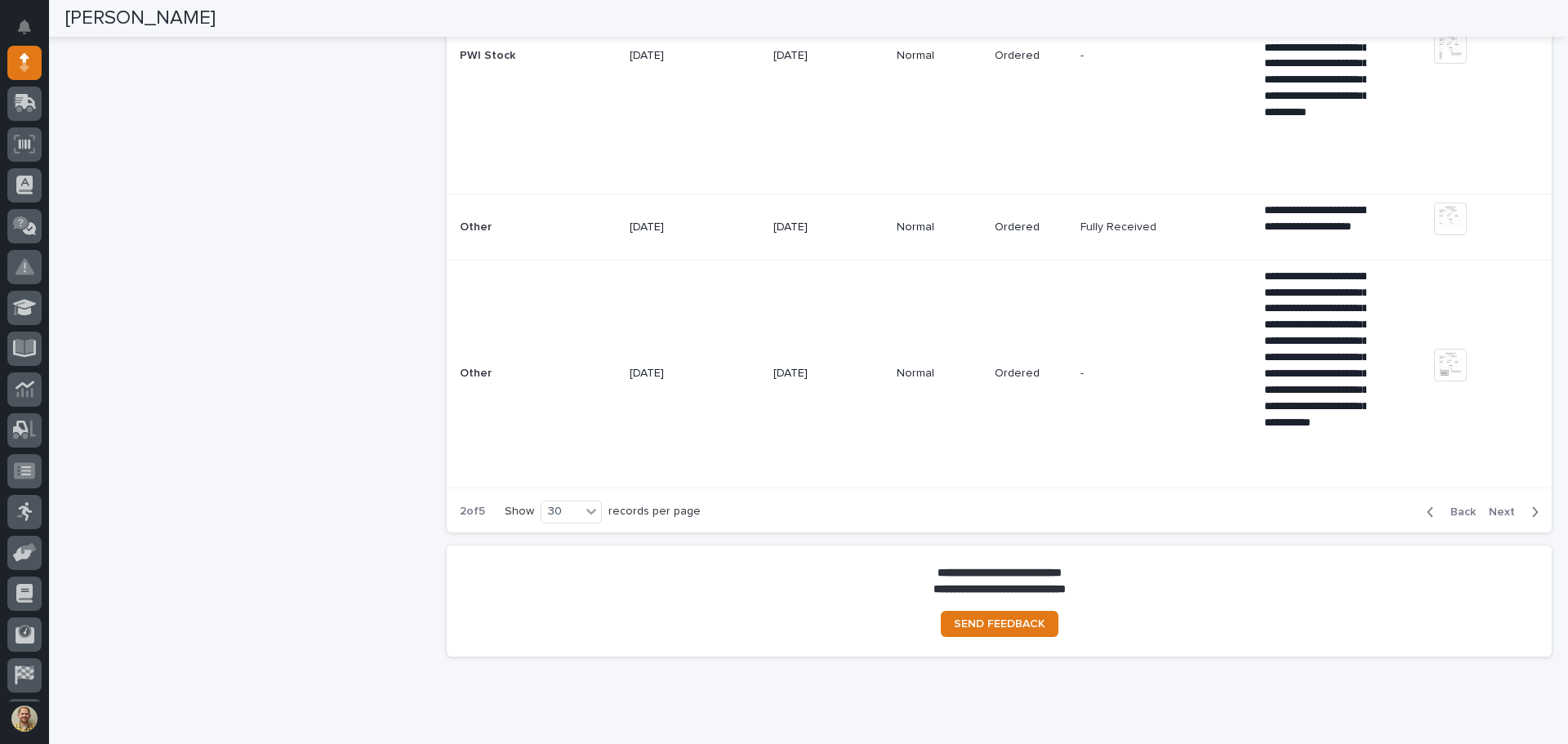
click at [1503, 508] on span "Next" at bounding box center [1506, 512] width 36 height 14
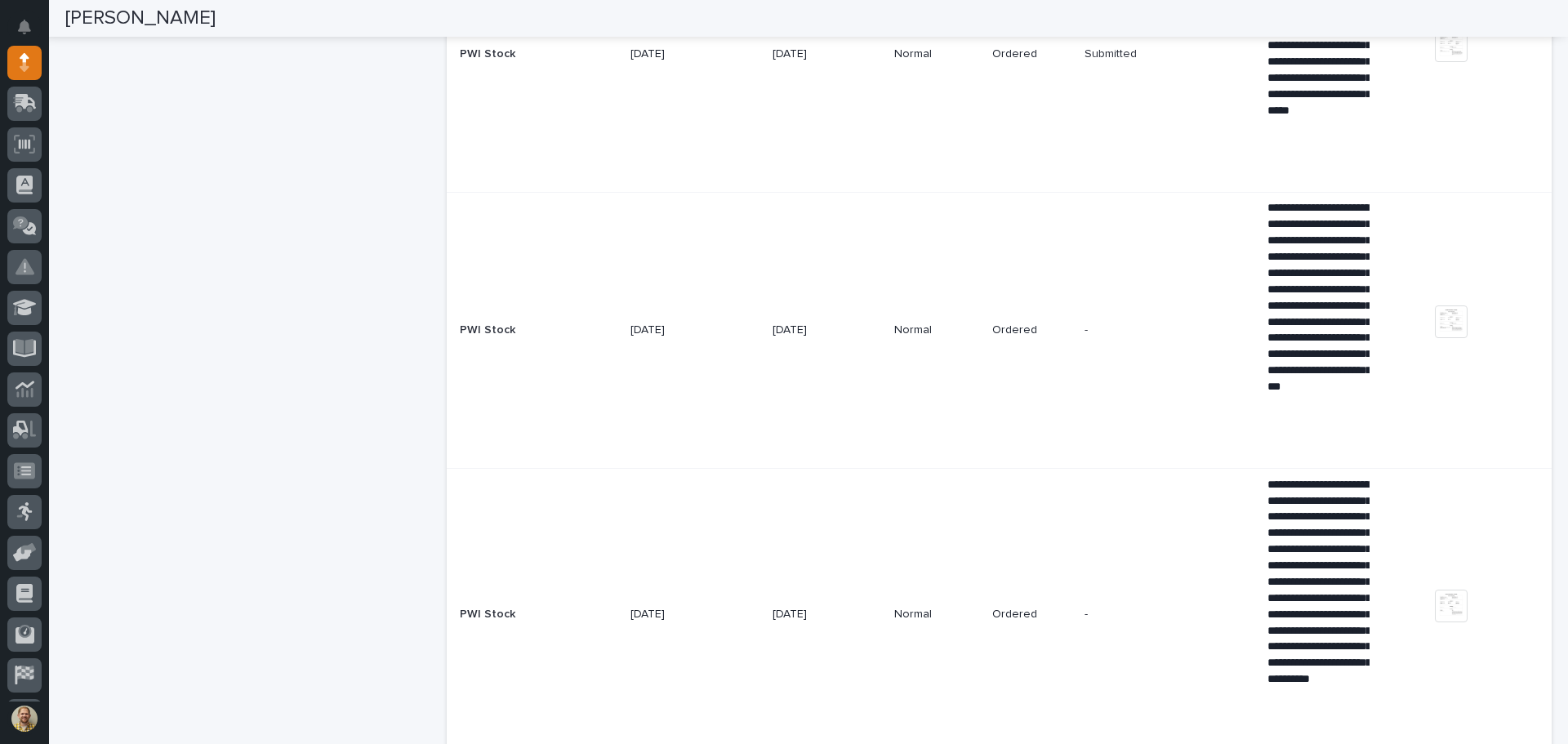
scroll to position [847, 0]
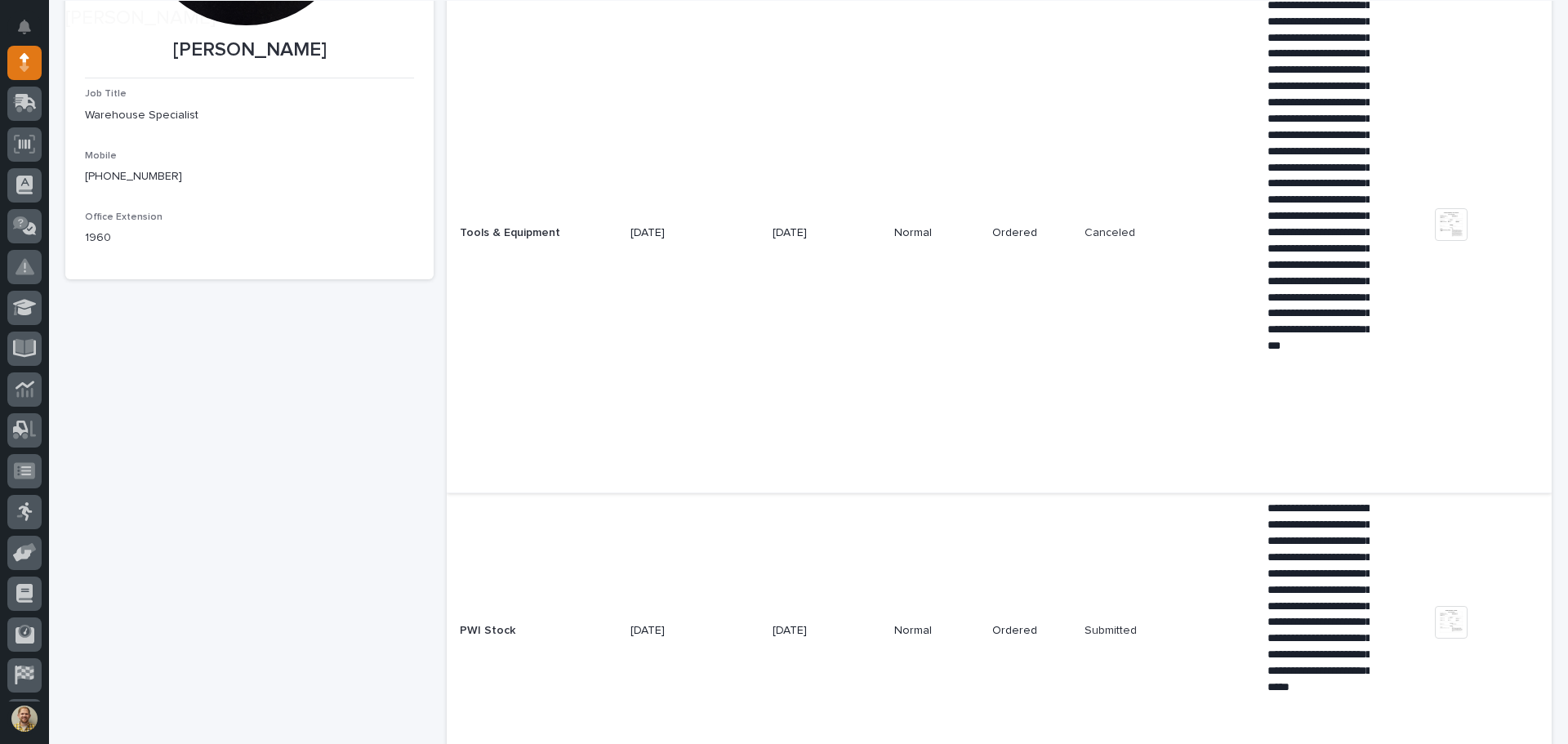
scroll to position [358, 0]
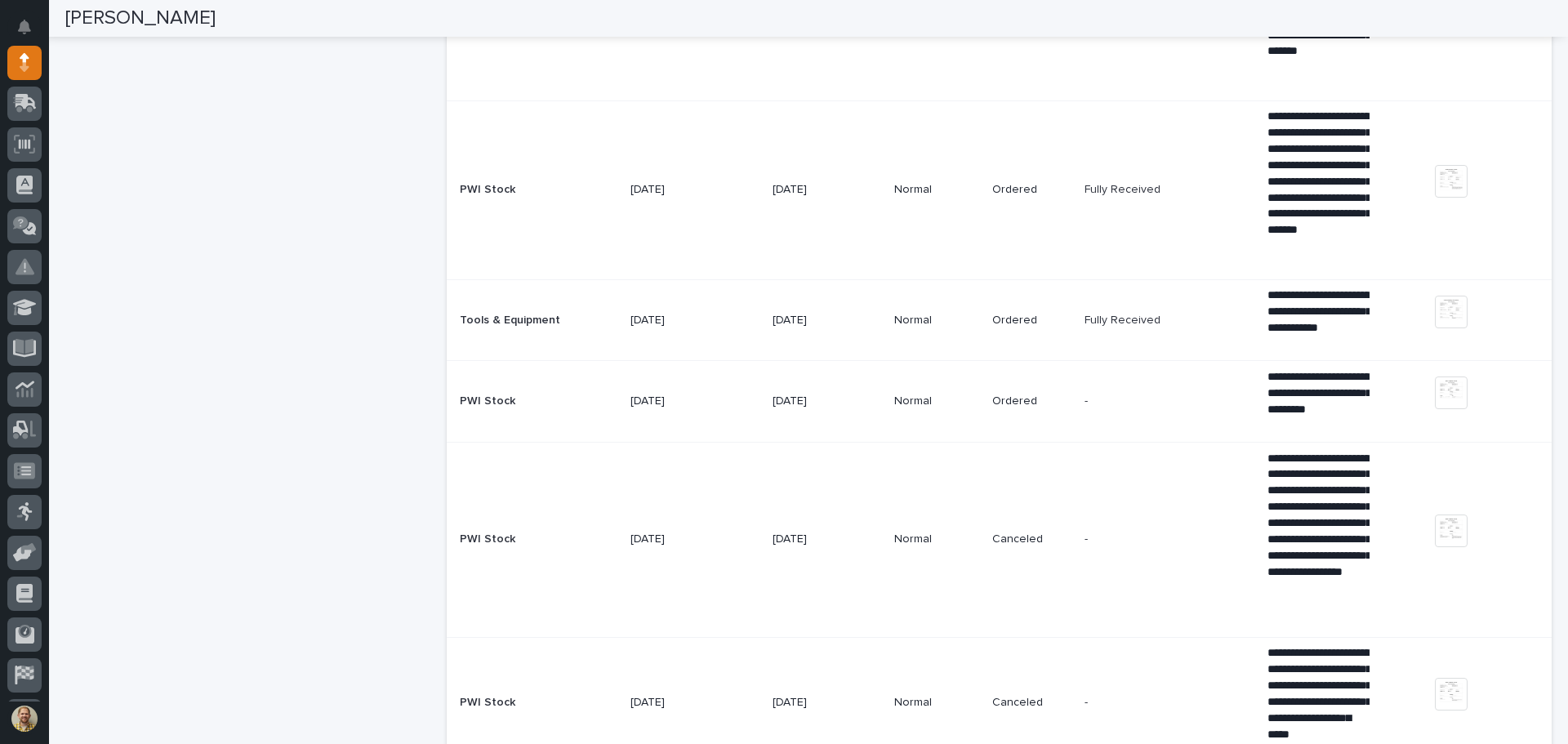
scroll to position [1959, 0]
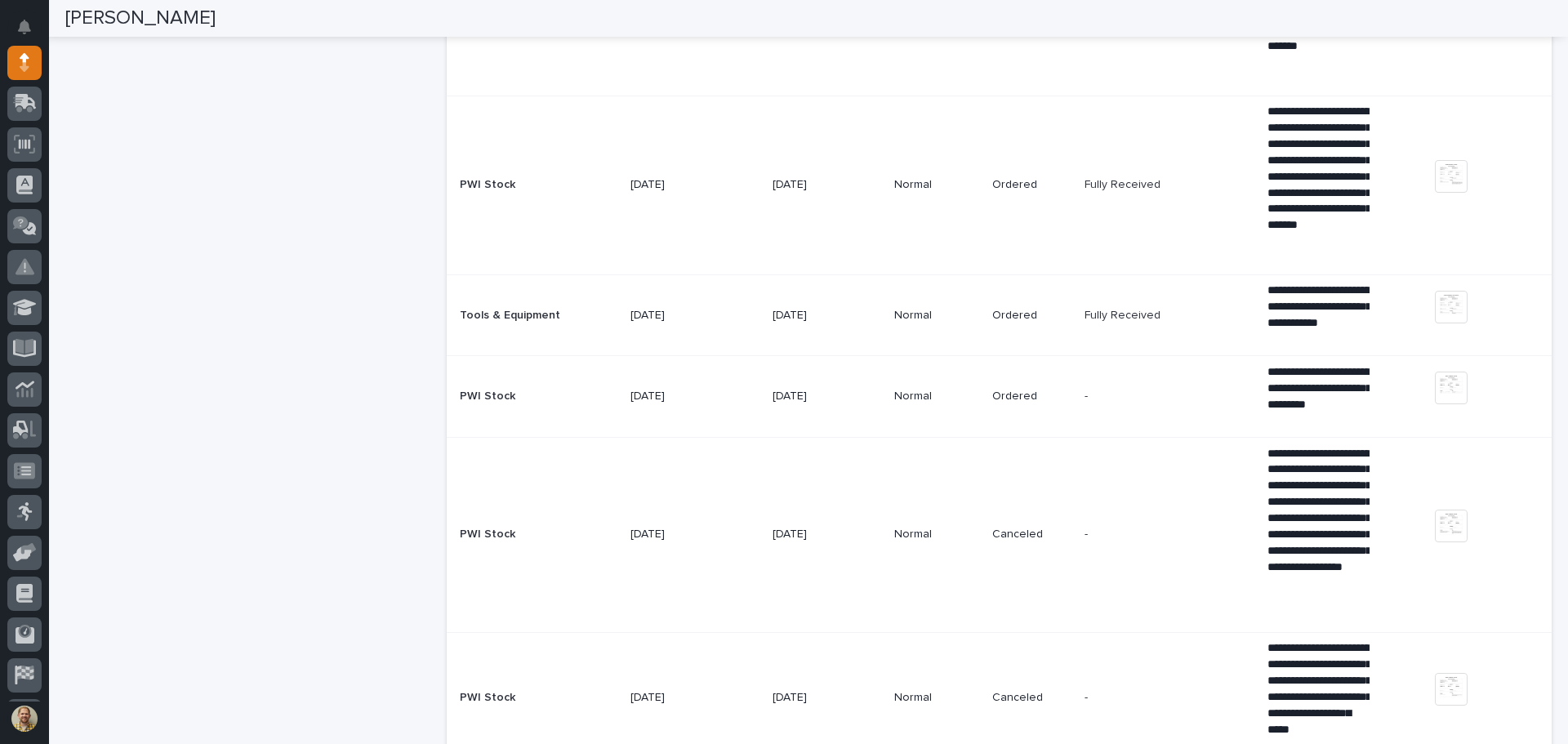
click at [352, 203] on div "[PERSON_NAME] Job Title Warehouse Specialist Mobile [PHONE_NUMBER] Office Exten…" at bounding box center [249, 212] width 368 height 4135
